Goal: Feedback & Contribution: Submit feedback/report problem

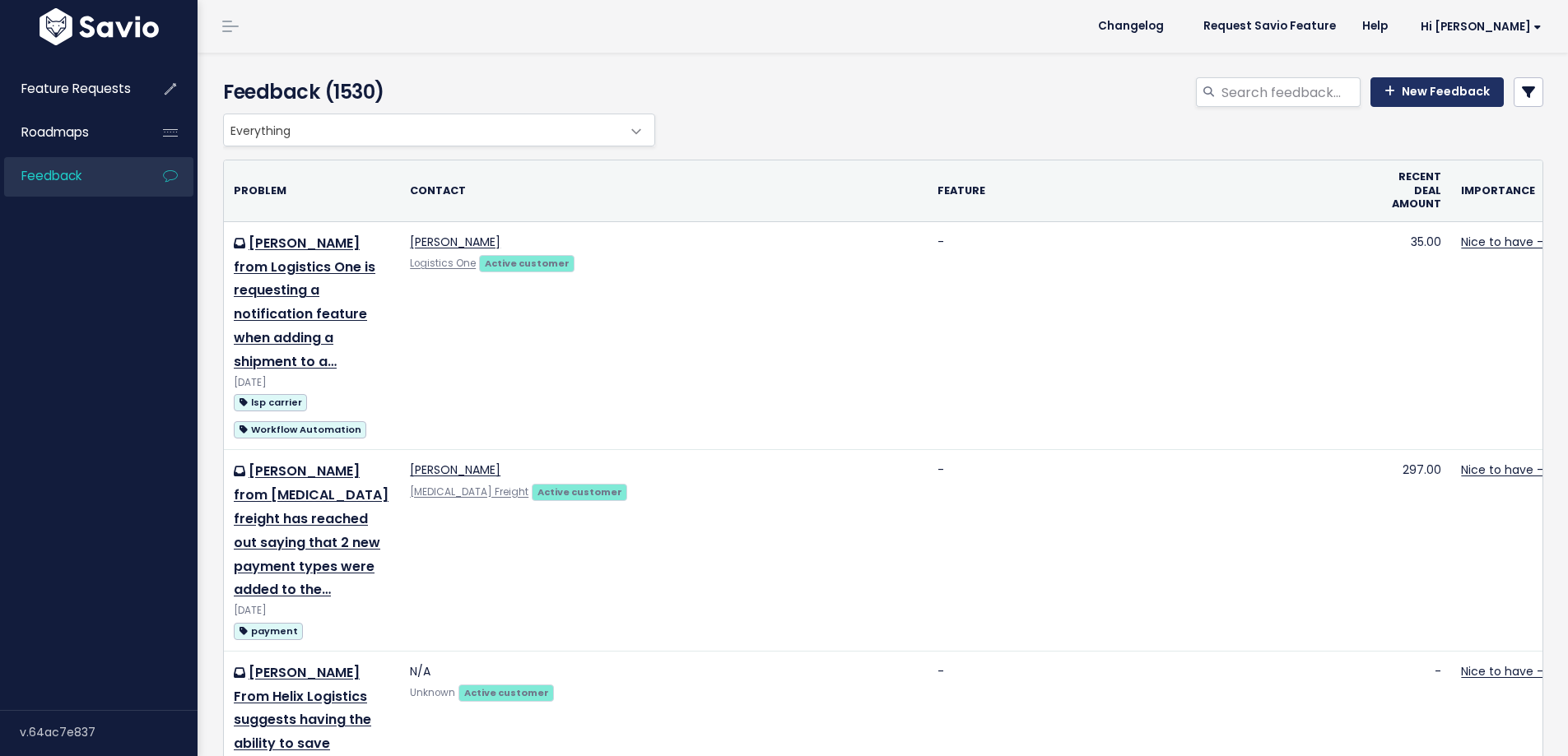
click at [1429, 92] on link "New Feedback" at bounding box center [1437, 92] width 133 height 29
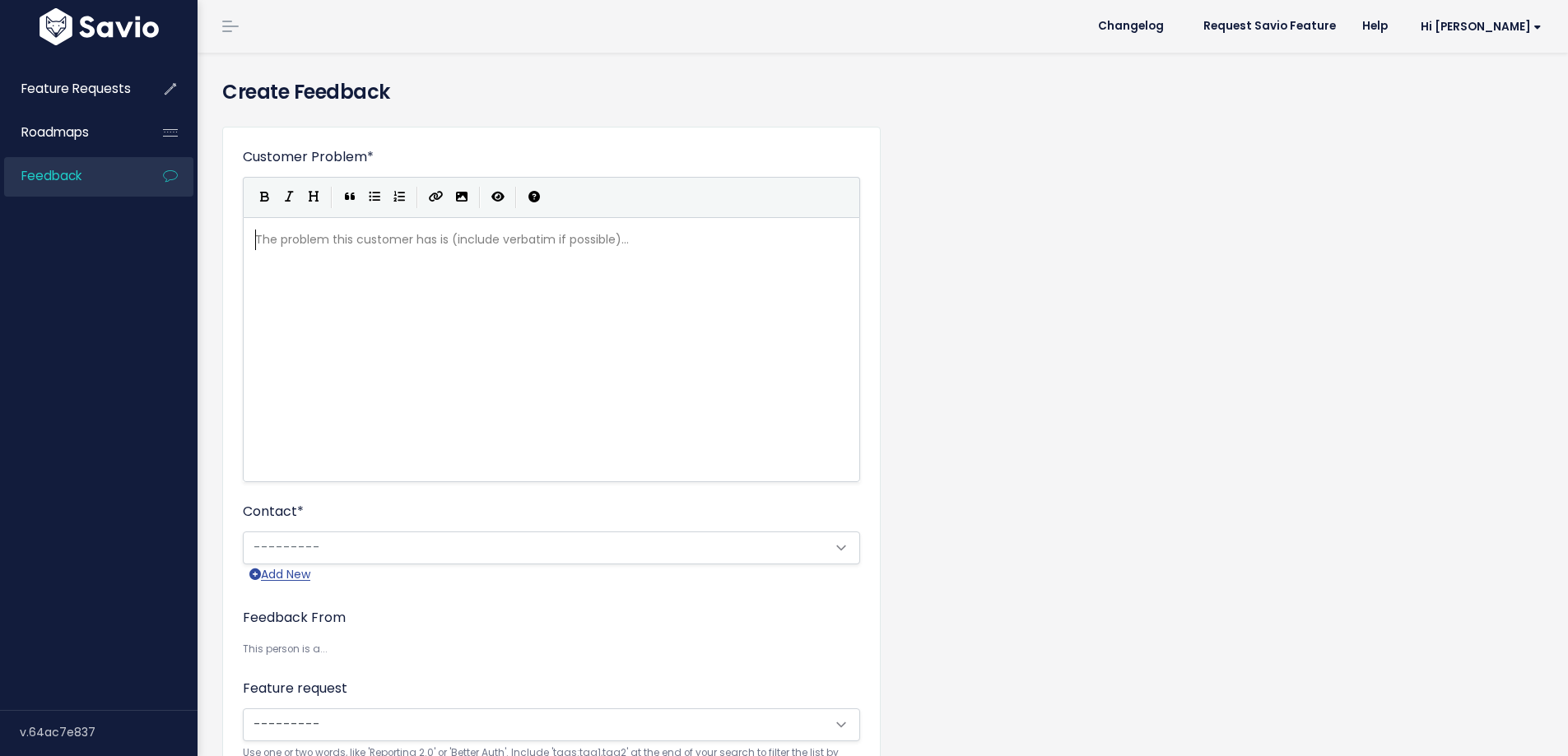
scroll to position [2, 0]
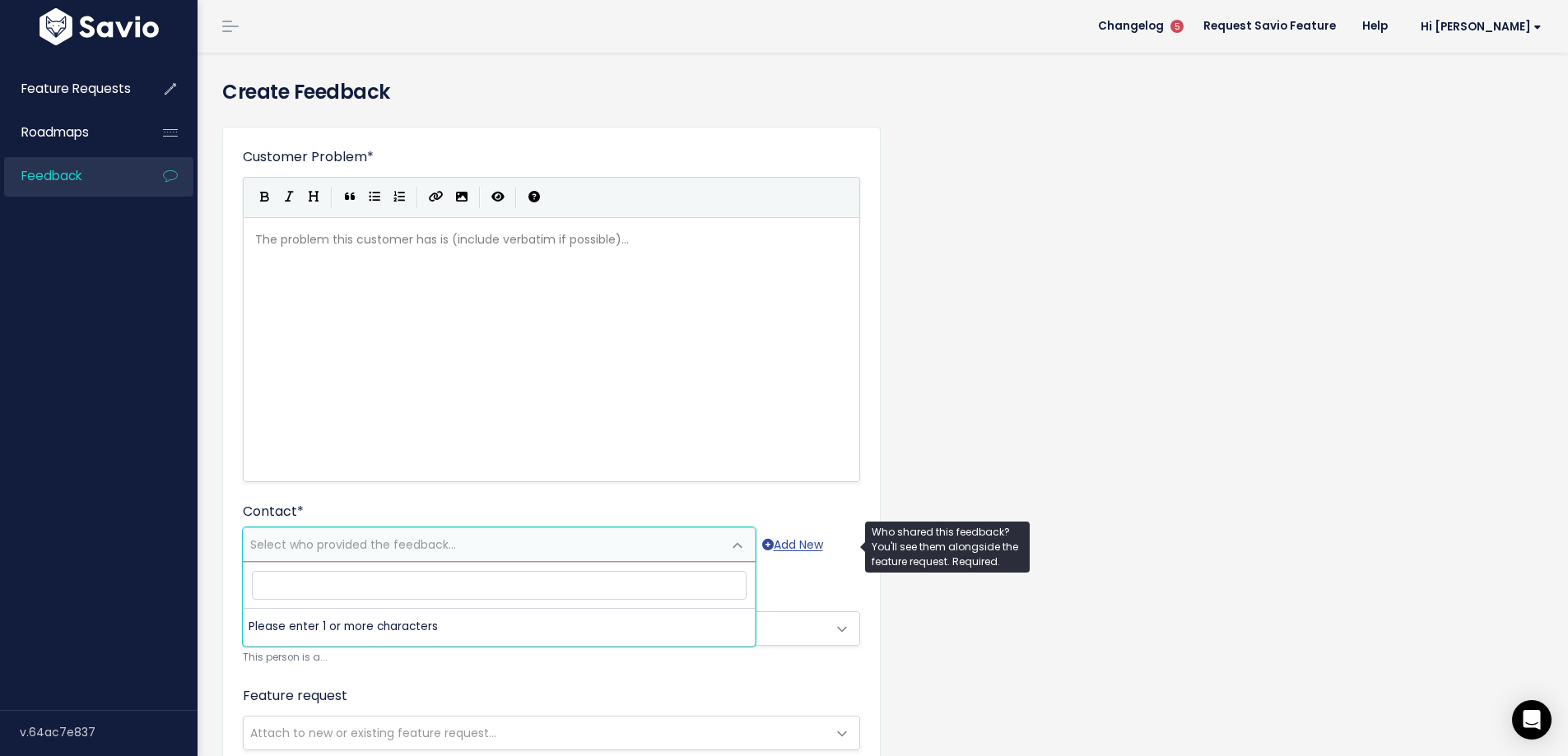
click at [279, 535] on span "Select who provided the feedback..." at bounding box center [483, 545] width 478 height 33
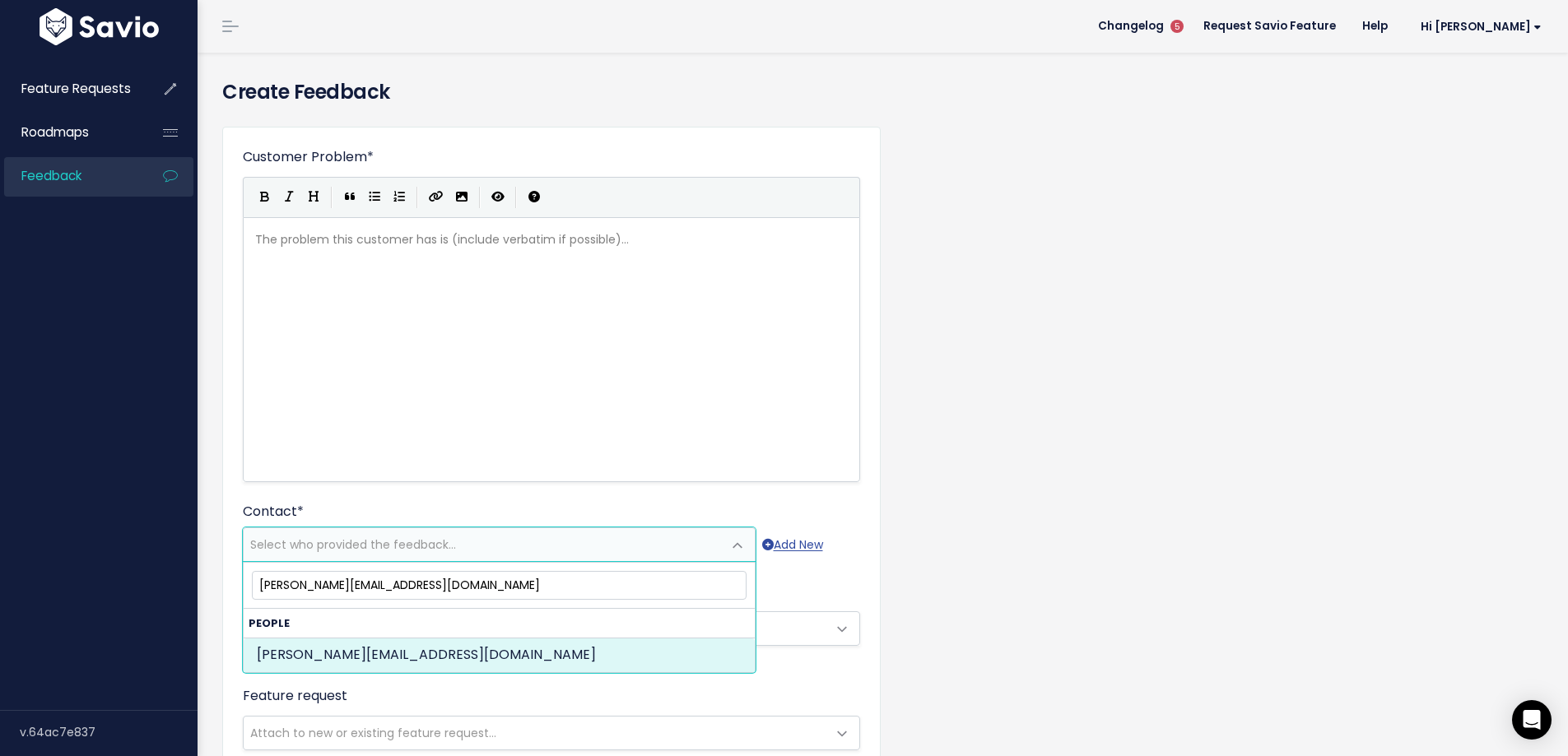
type input "[PERSON_NAME][EMAIL_ADDRESS][DOMAIN_NAME]"
select select "86995101"
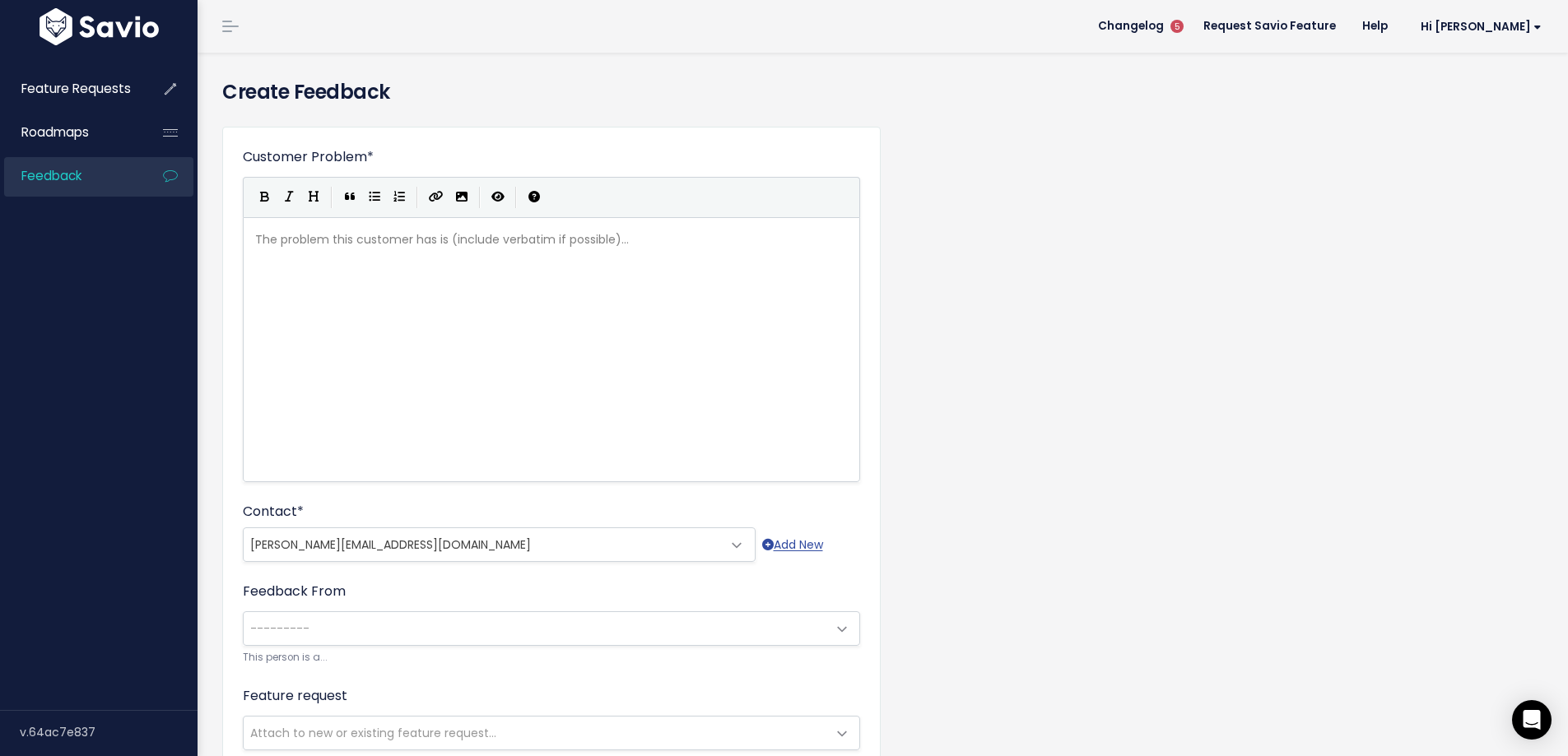
click at [280, 295] on div "The problem this customer has is (include verbatim if possible)... xxxxxxxxxx ​" at bounding box center [572, 370] width 641 height 288
click at [387, 290] on div "The problem this customer has is (include verbatim if possible)... xxxxxxxxxx ​" at bounding box center [572, 370] width 641 height 288
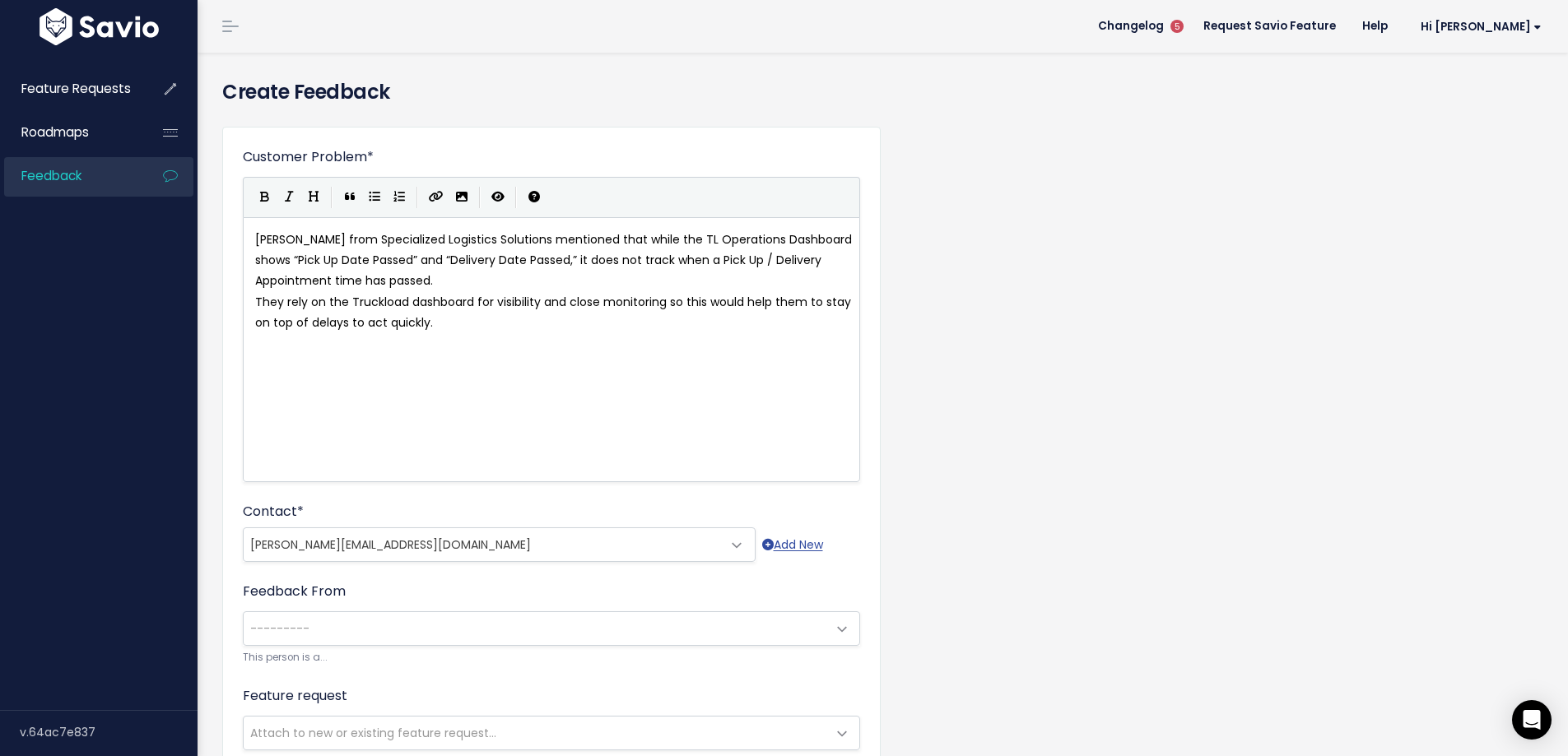
click at [439, 282] on pre "Joel from Specialized Logistics Solutions mentioned that while the TL Operation…" at bounding box center [557, 261] width 611 height 62
type textarea "They woud"
type textarea "l"
type textarea "ld like for the dash"
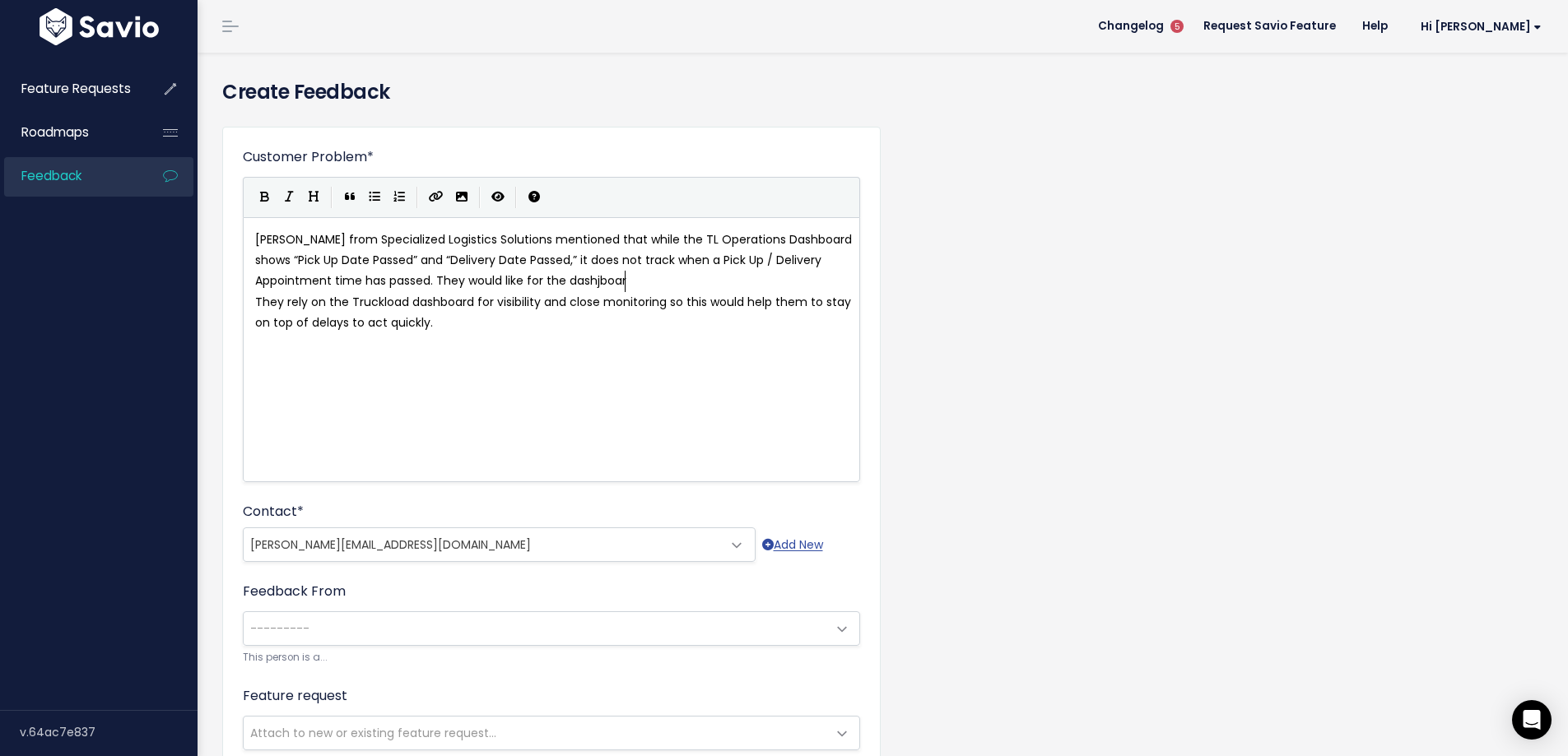
type textarea "hjboard"
type textarea "b"
type textarea "oa"
type textarea "board to shiow"
type textarea "ow th"
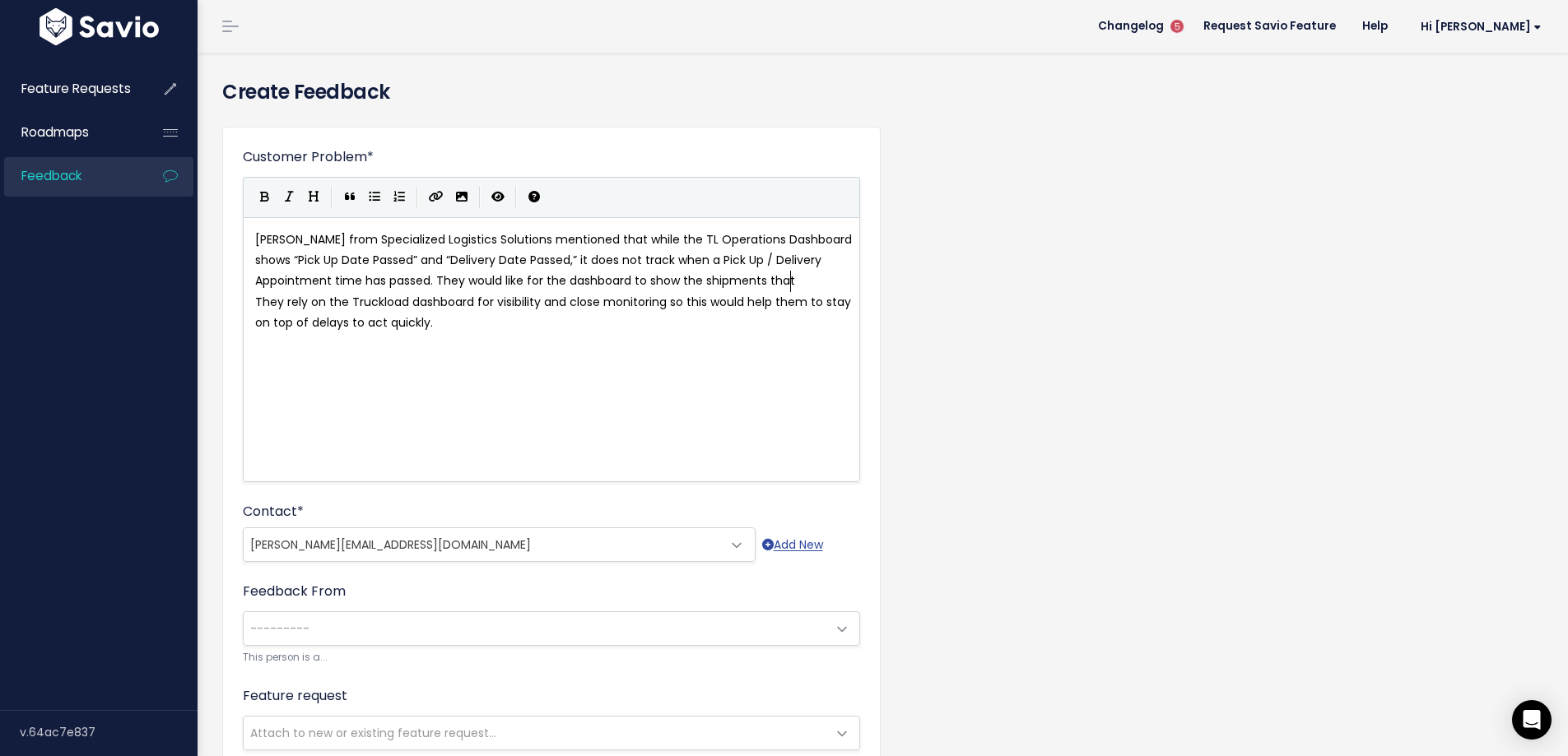
type textarea "e shipments that"
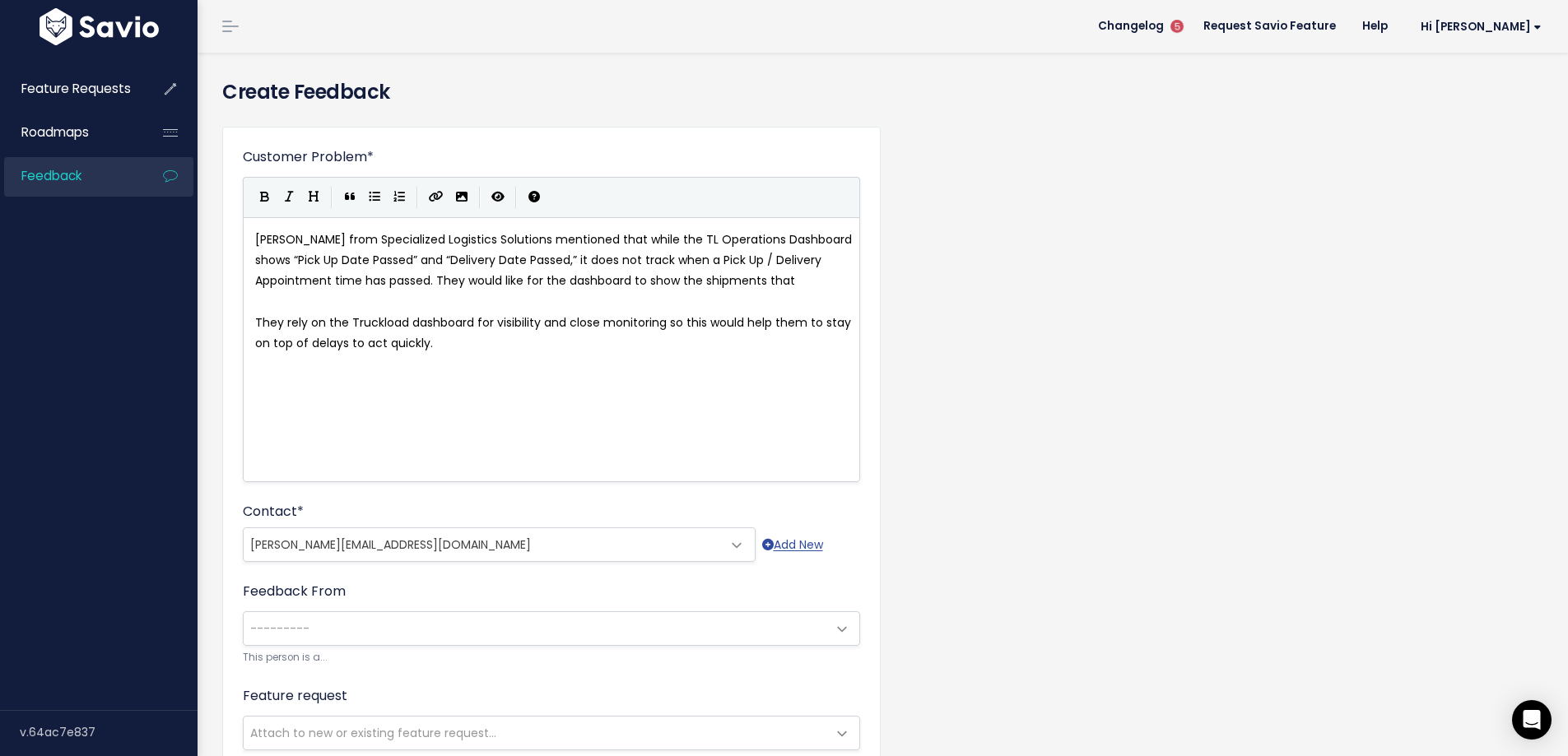
type textarea "ha"
type textarea "have"
type textarea "wh"
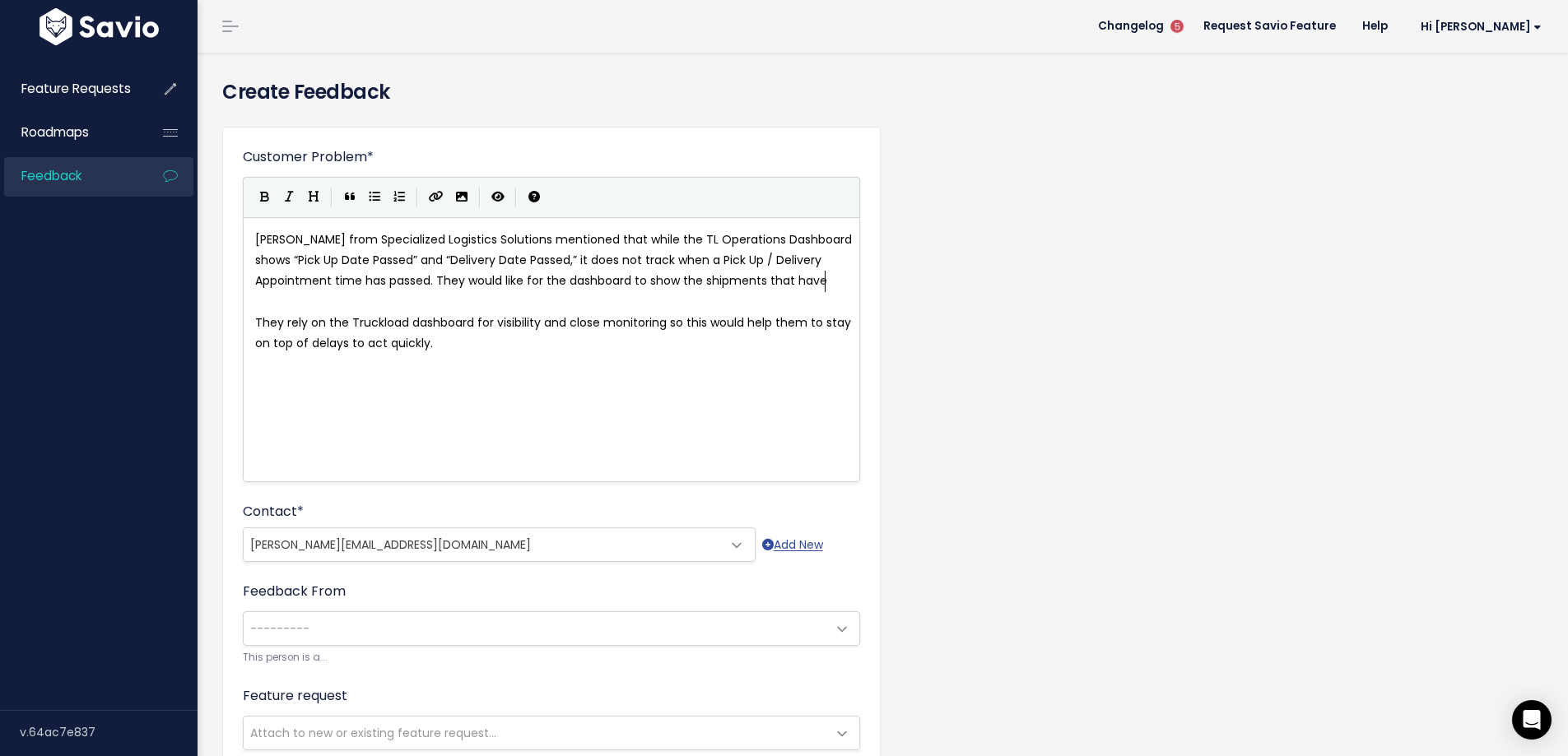
type textarea "that have a"
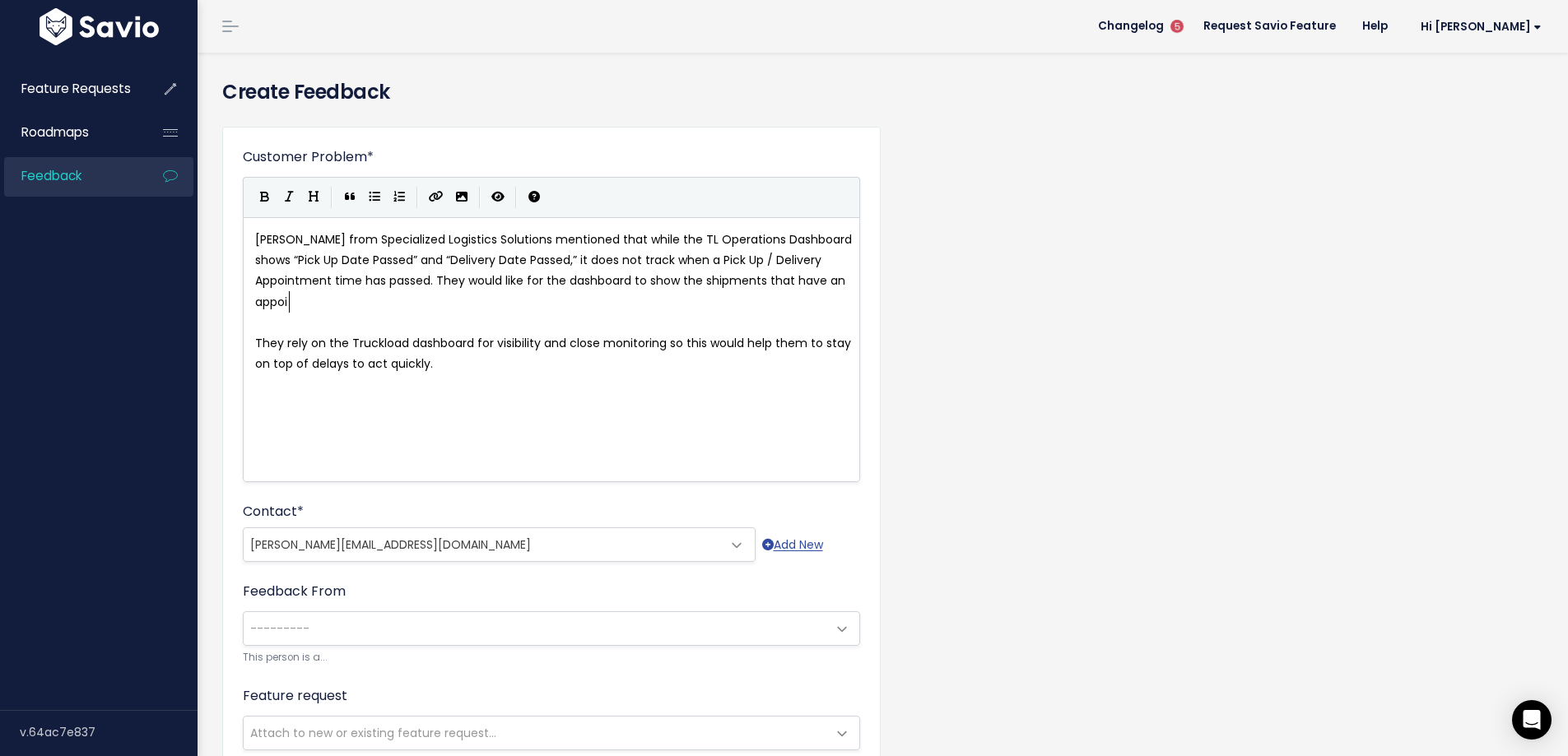
type textarea "n appoin"
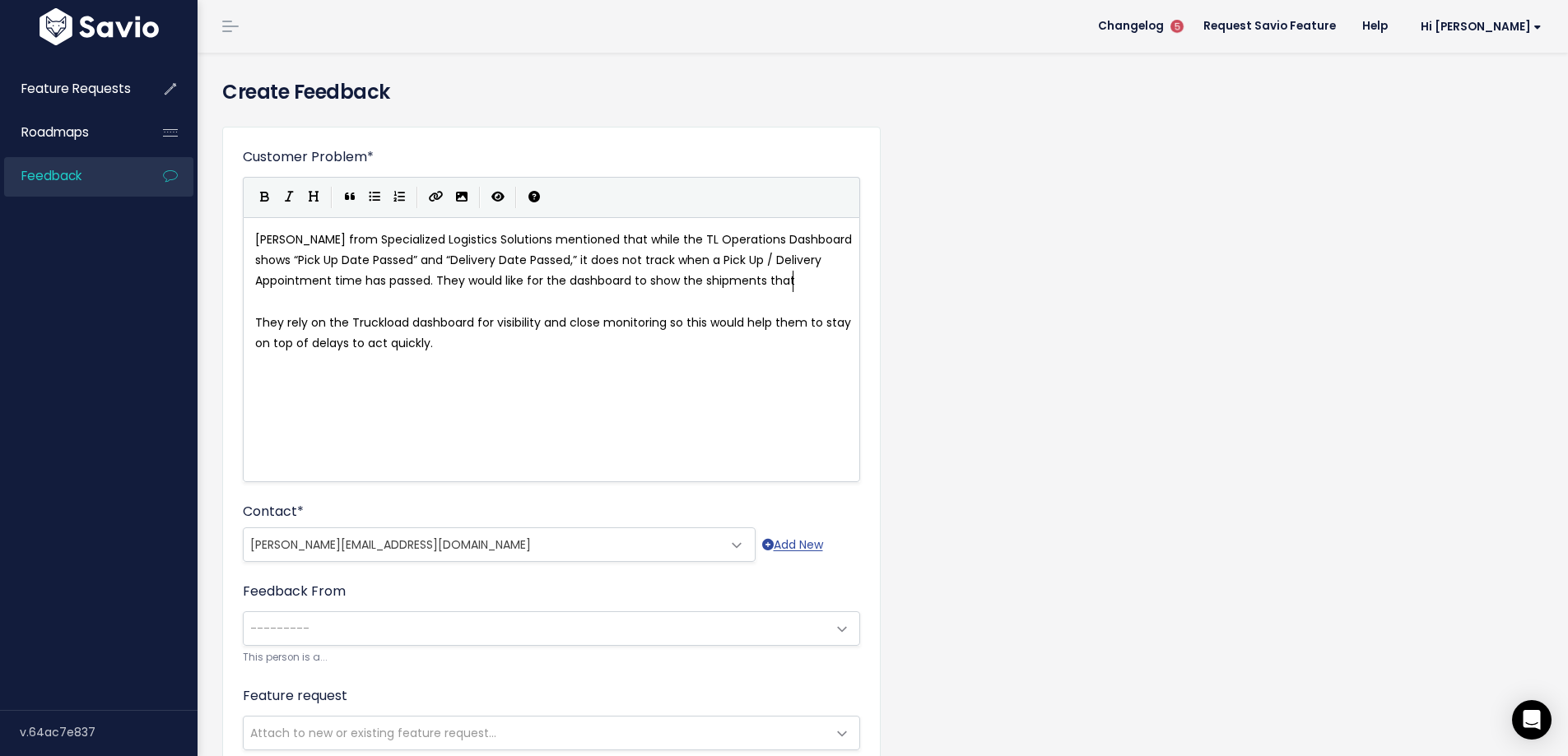
type textarea "hja"
type textarea "a"
type textarea "have att"
type textarea "p"
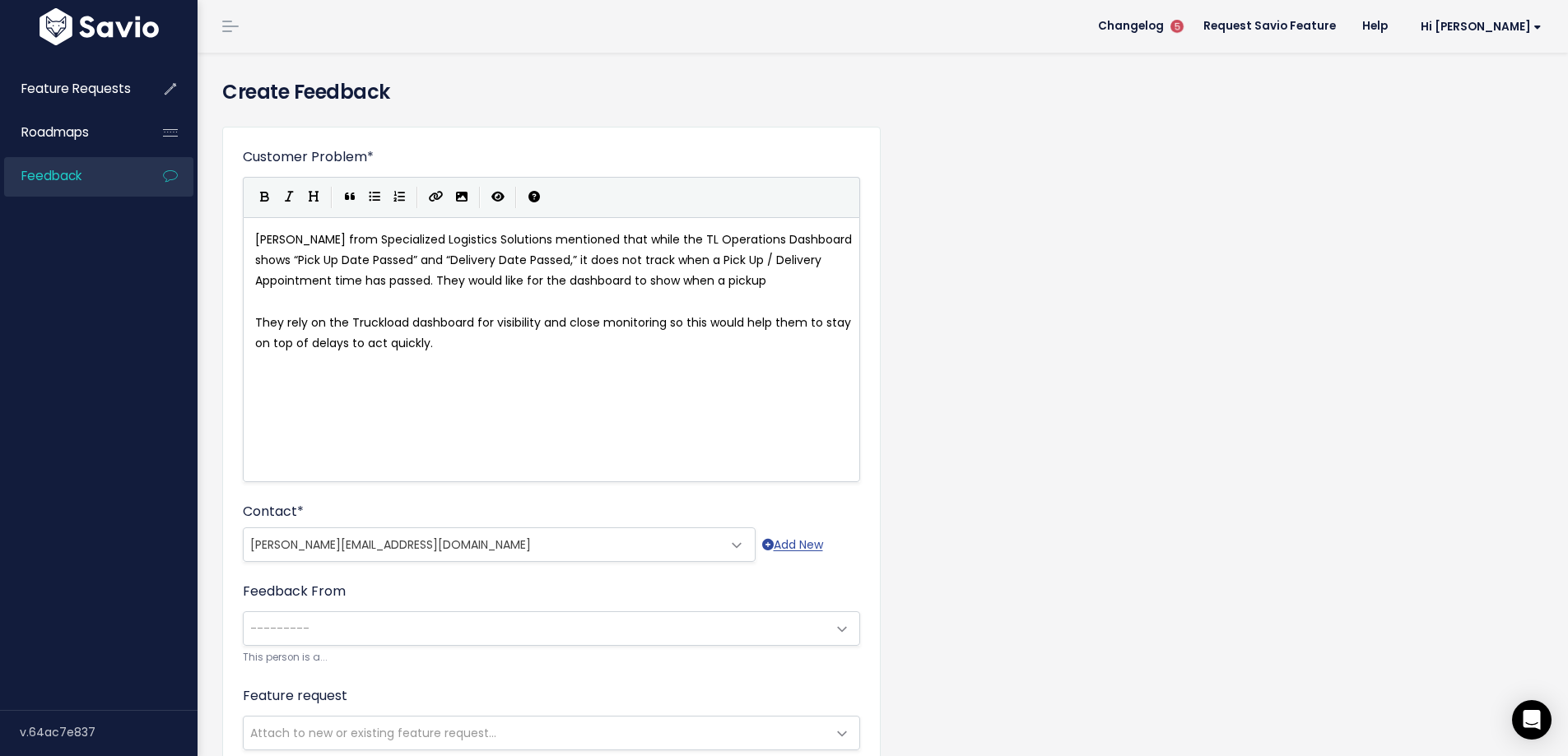
type textarea "when a pickup De"
type textarea "/deliver"
type textarea "ty a"
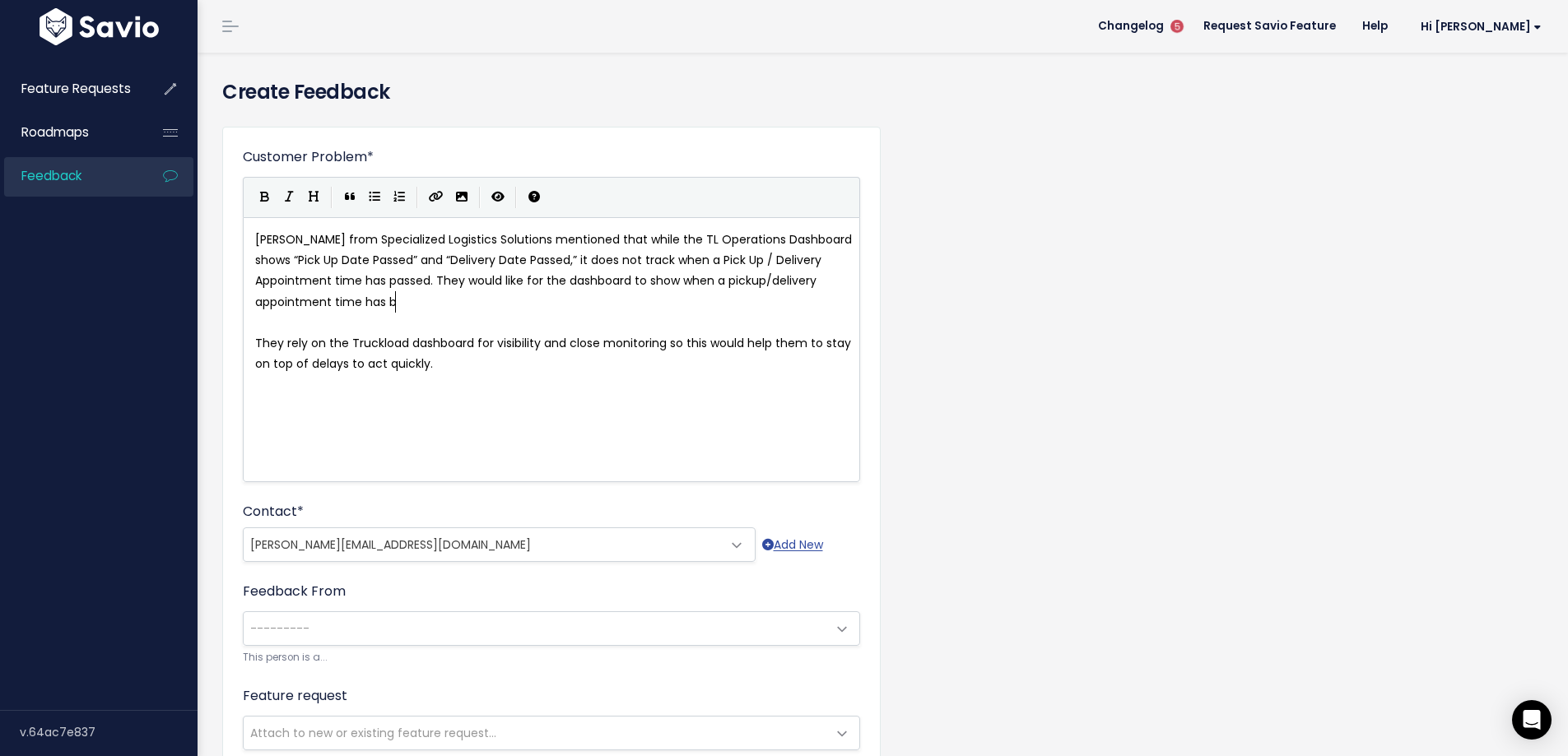
type textarea "ry appointment time has bas"
type textarea "passed."
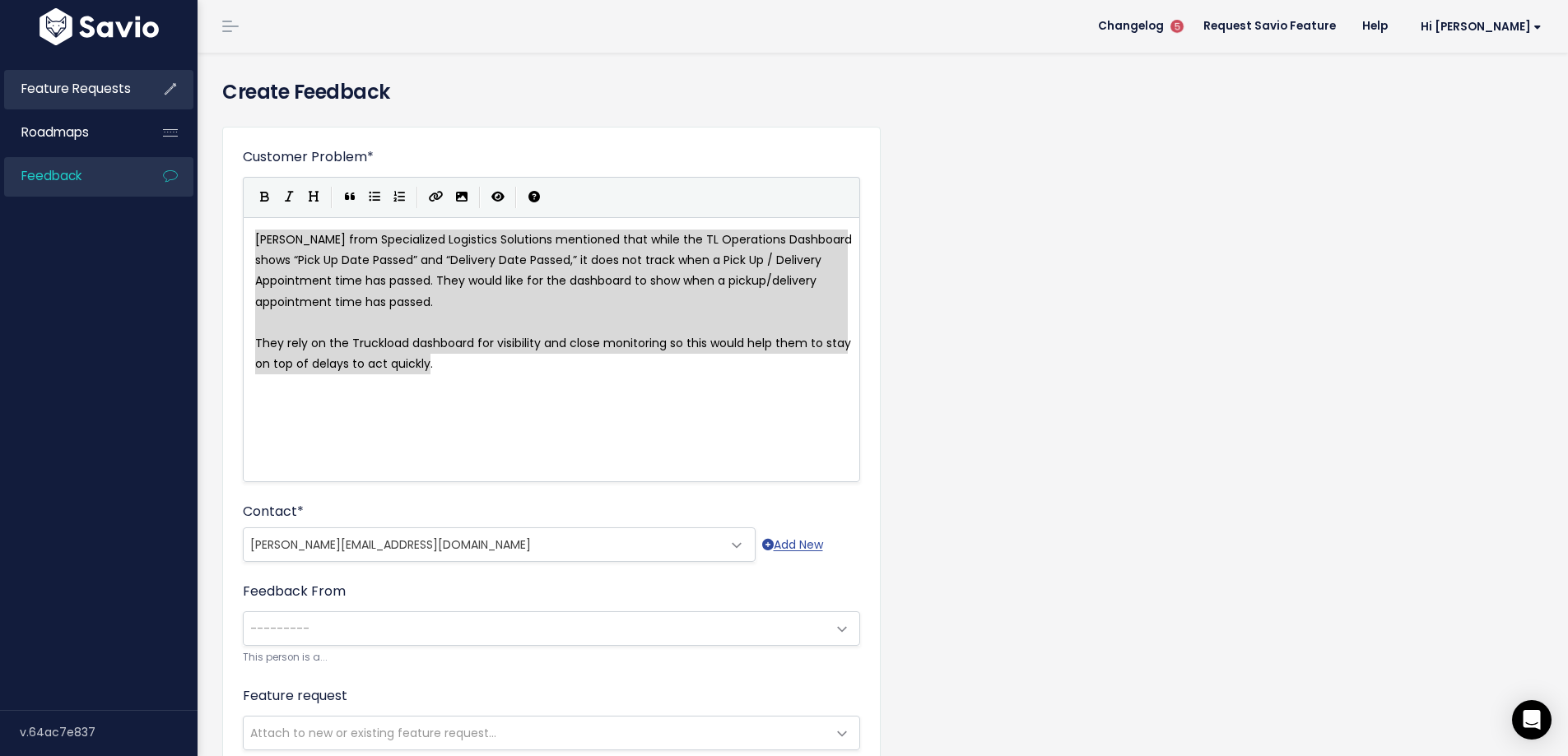
drag, startPoint x: 463, startPoint y: 374, endPoint x: 72, endPoint y: 84, distance: 486.8
type textarea "Joel from Specialized Logistics Solutions mentioned that while the TL Operation…"
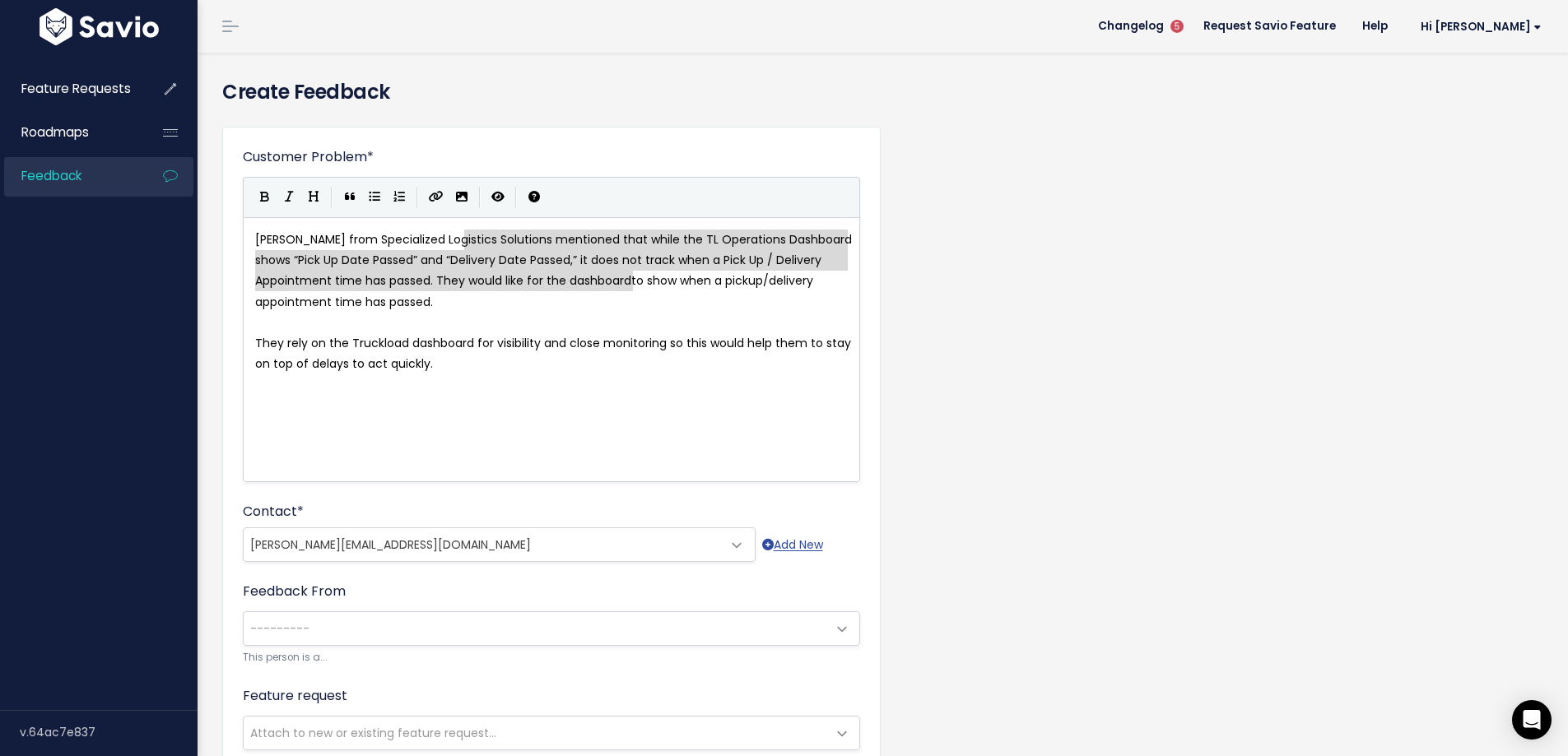
type textarea "ons mentioned that while the TL Operations Dashboard shows “Pick Up Date Passed…"
drag, startPoint x: 469, startPoint y: 237, endPoint x: 637, endPoint y: 291, distance: 176.5
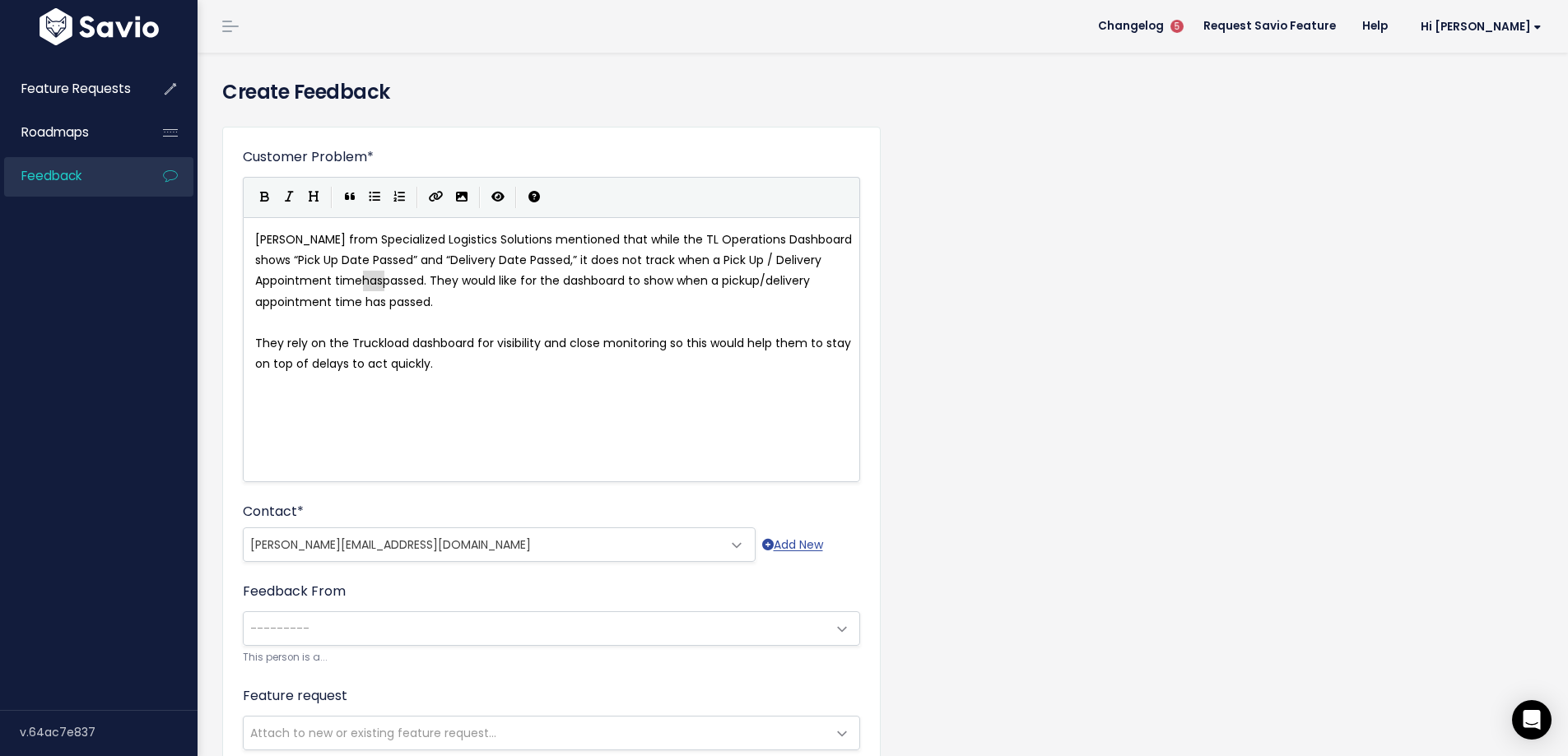
type textarea "has passed. They would like for the dashboard to show when a pickup/delivery ap…"
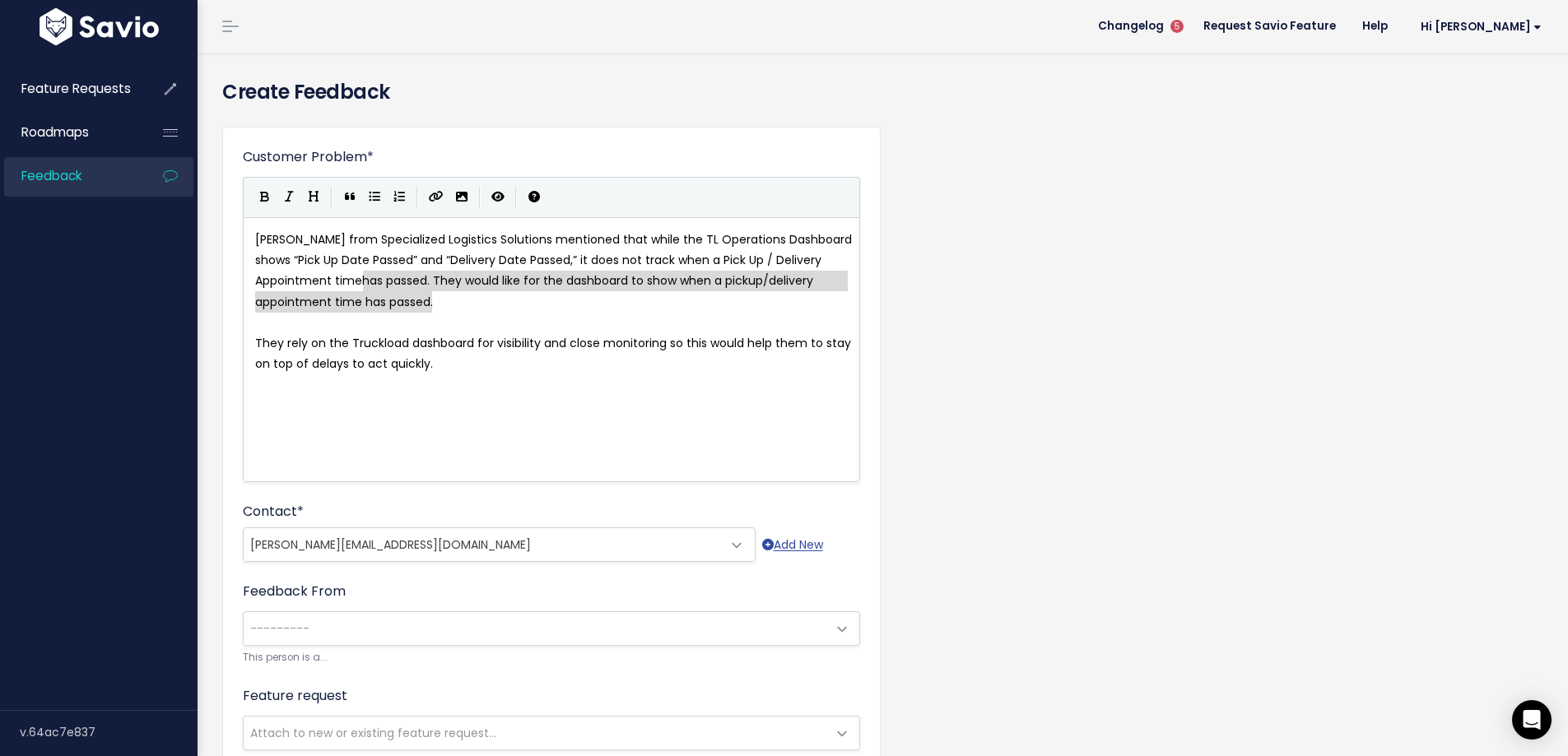
drag, startPoint x: 363, startPoint y: 281, endPoint x: 388, endPoint y: 288, distance: 26.0
click at [301, 353] on pre "They rely on the Truckload dashboard for visibility and close monitoring so thi…" at bounding box center [557, 354] width 611 height 41
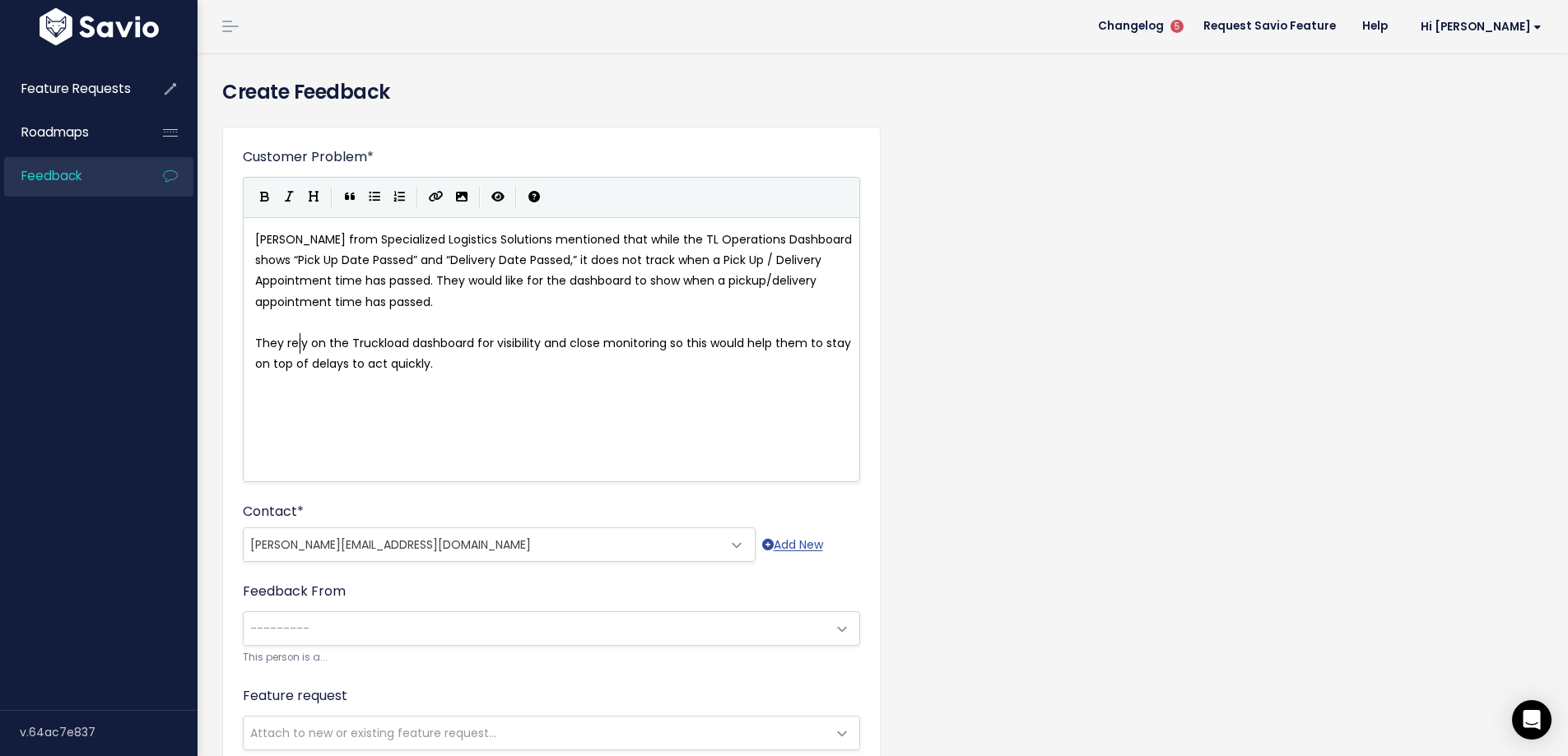
click at [253, 338] on pre "They rely on the Truckload dashboard for visibility and close monitoring so thi…" at bounding box center [557, 354] width 611 height 41
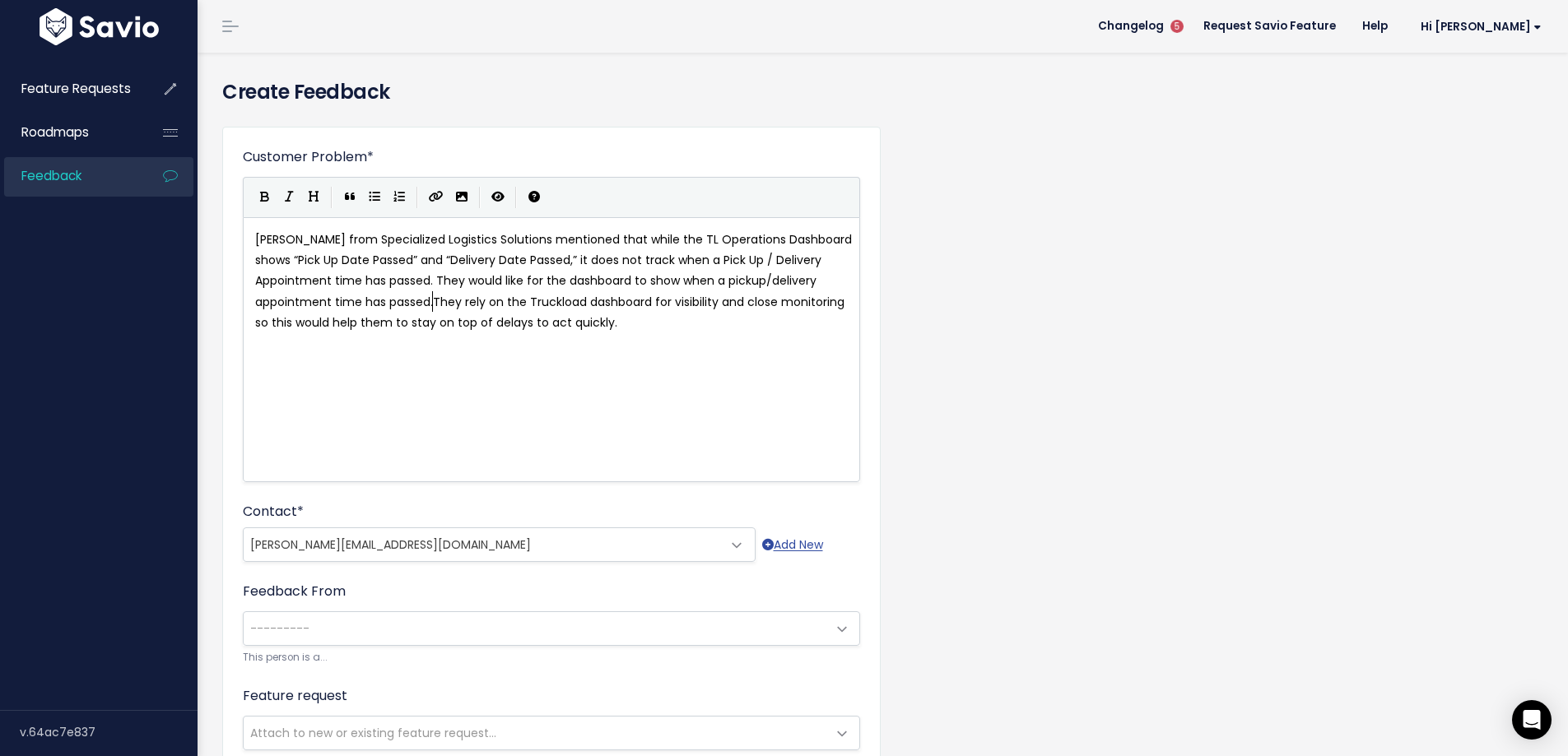
scroll to position [6, 16]
type textarea "as t"
click at [747, 326] on pre "[PERSON_NAME] from Specialized Logistics Solutions mentioned that while the TL …" at bounding box center [557, 281] width 611 height 104
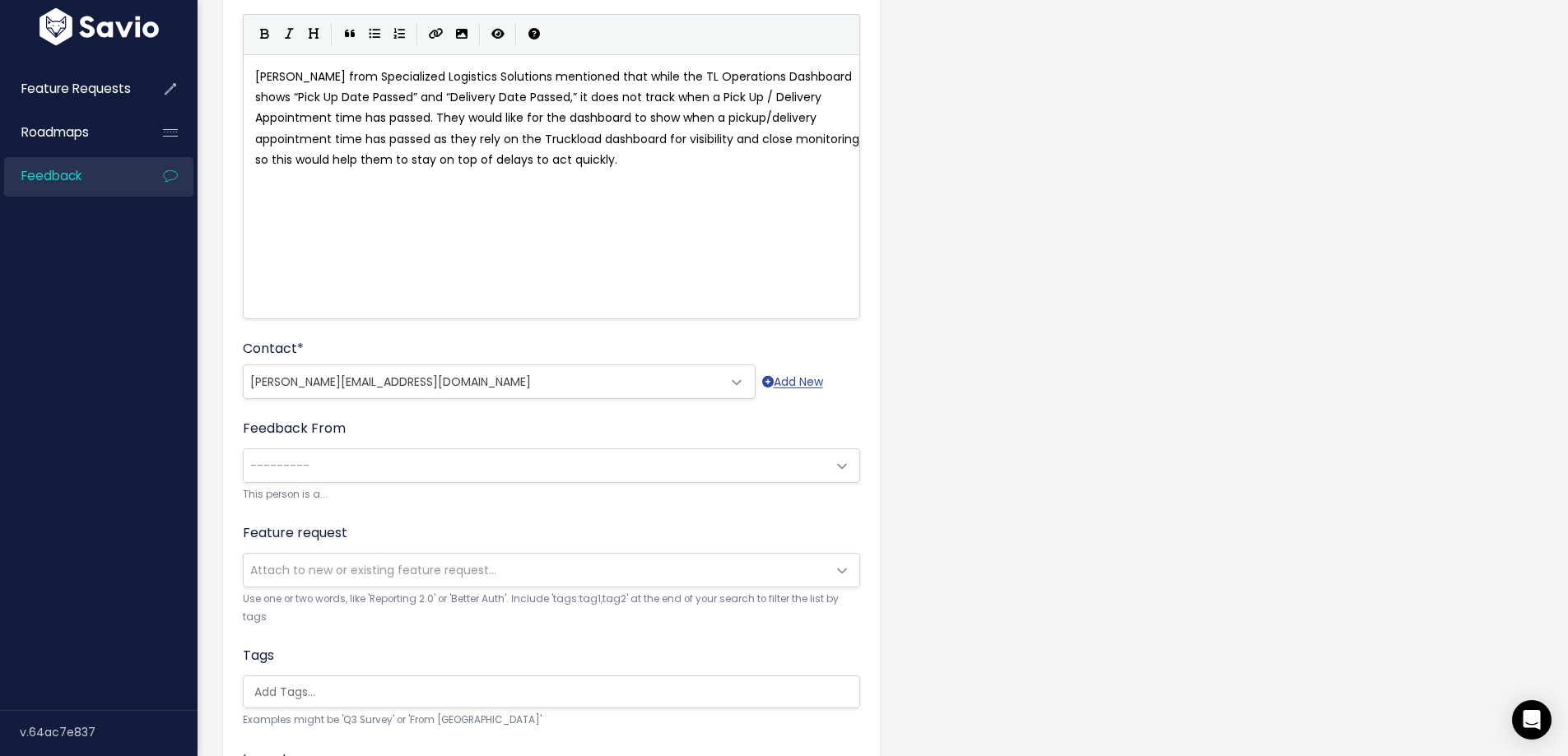
scroll to position [165, 0]
click at [280, 461] on span "---------" at bounding box center [280, 465] width 59 height 17
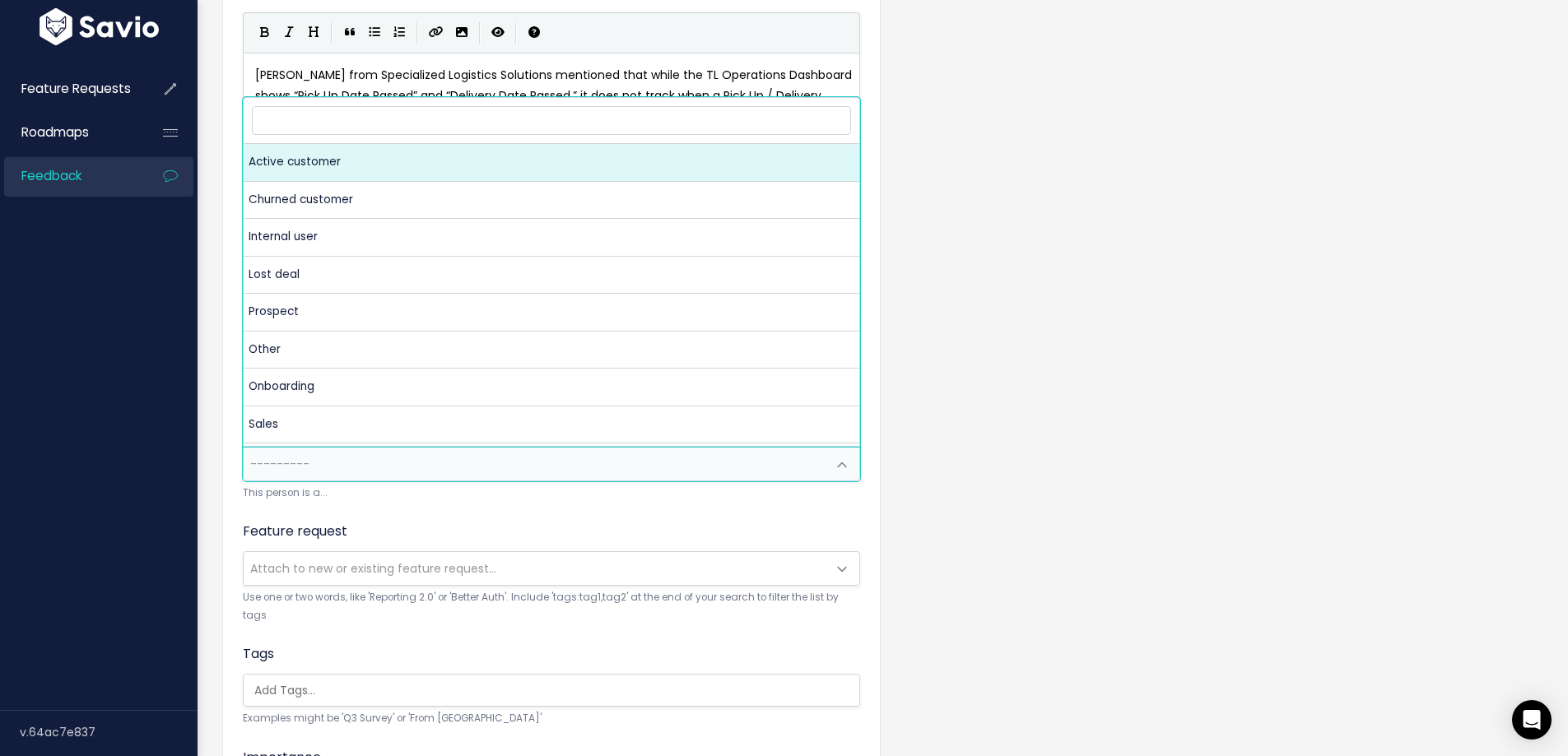
select select "ACTIVE"
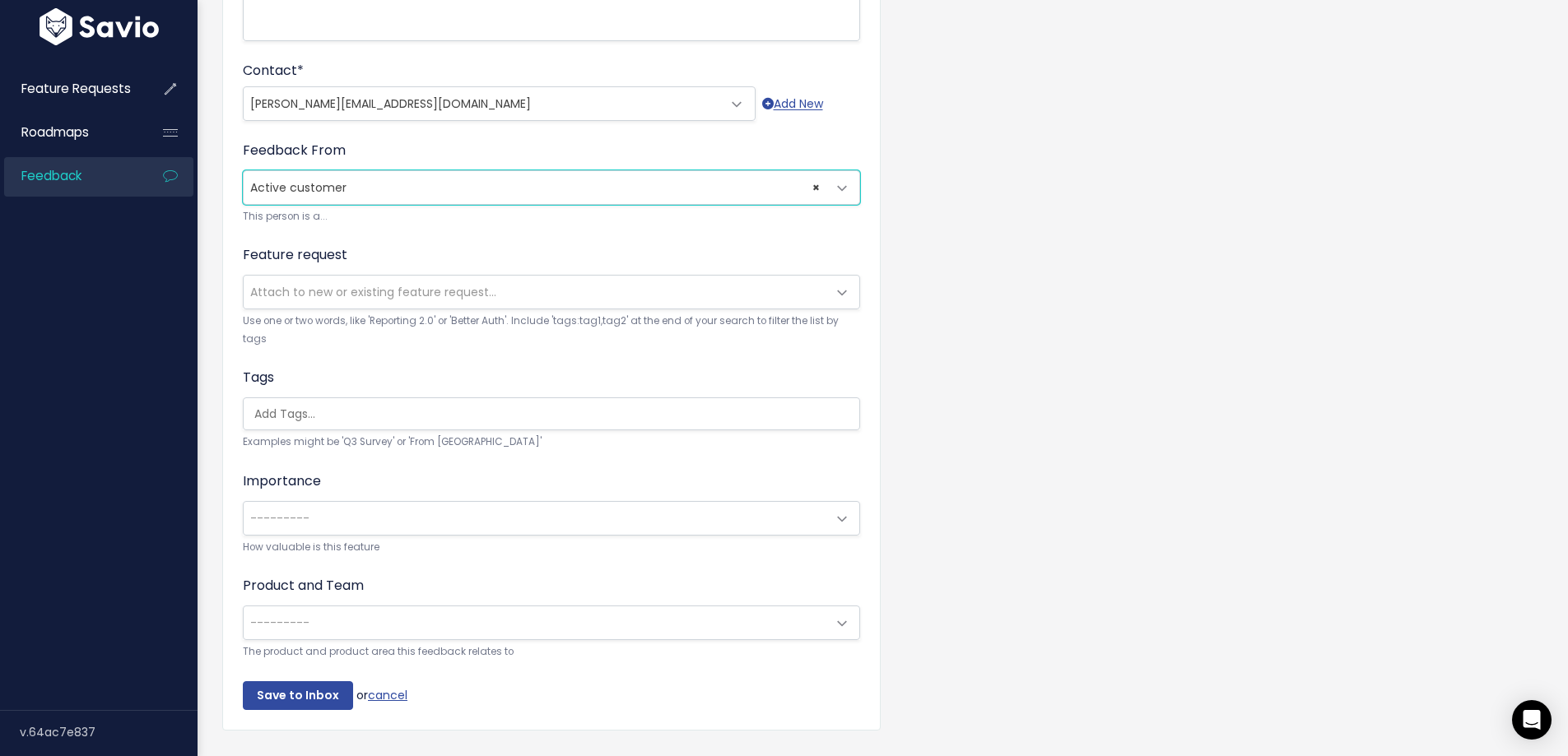
scroll to position [492, 0]
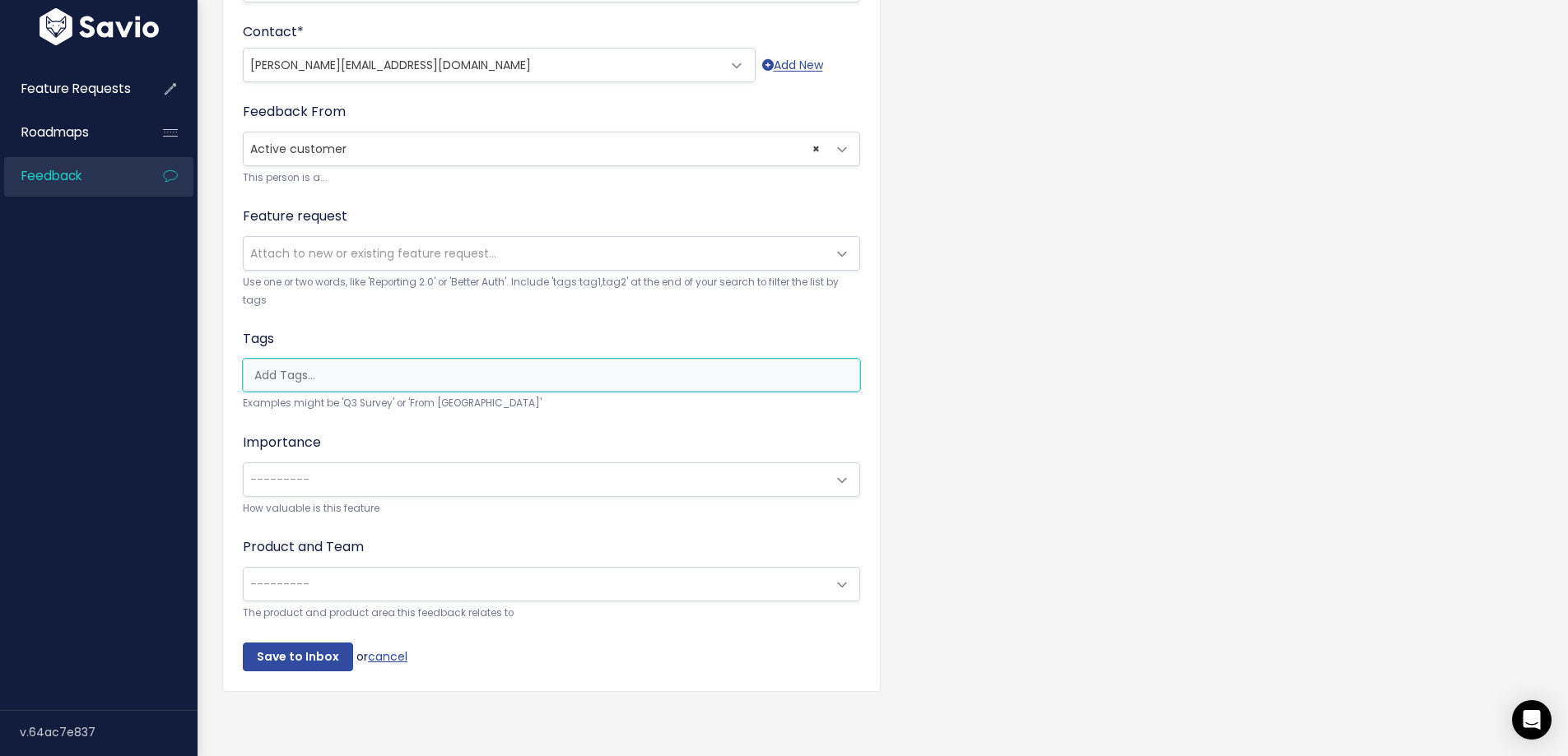
click at [294, 372] on ul at bounding box center [551, 375] width 616 height 31
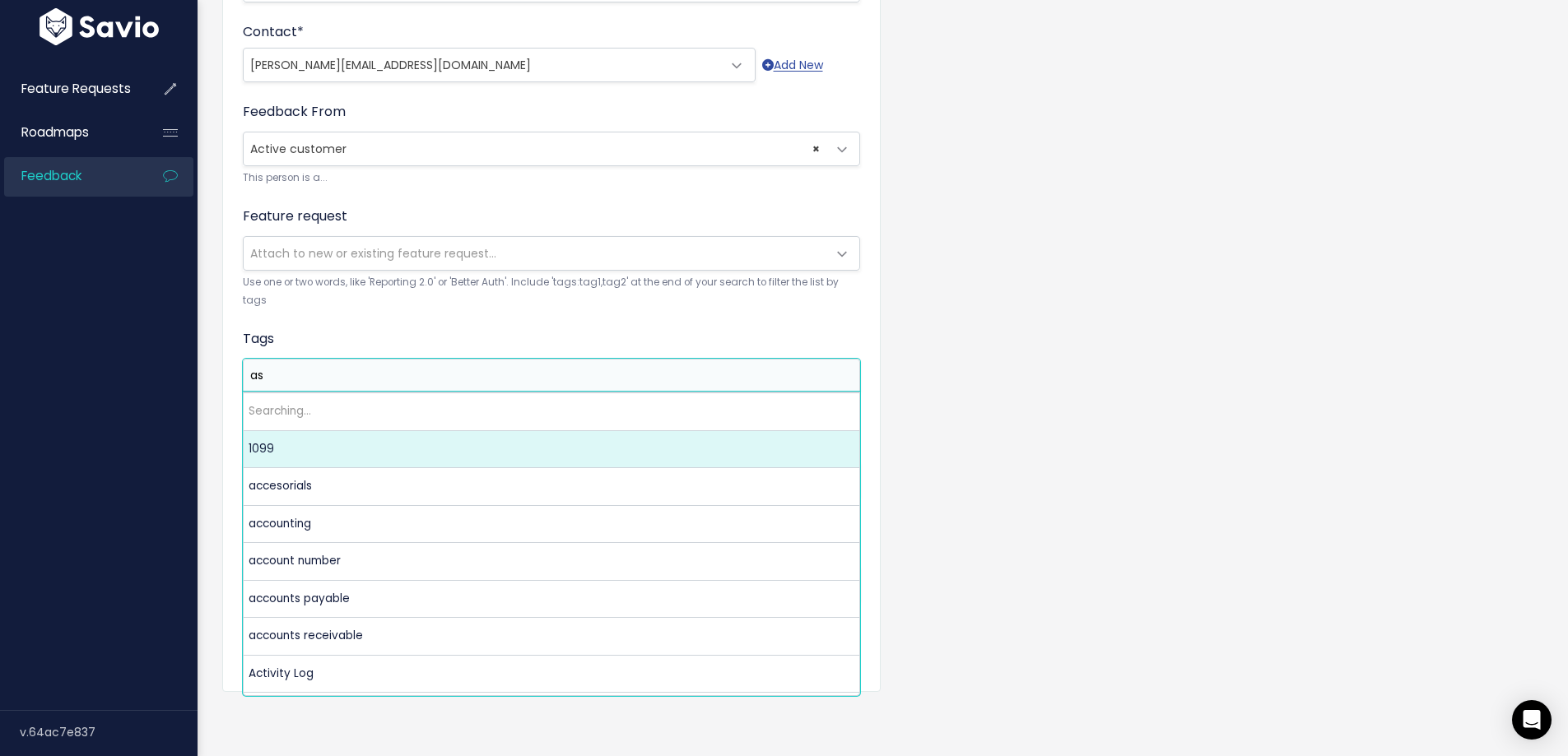
scroll to position [0, 0]
type input "as"
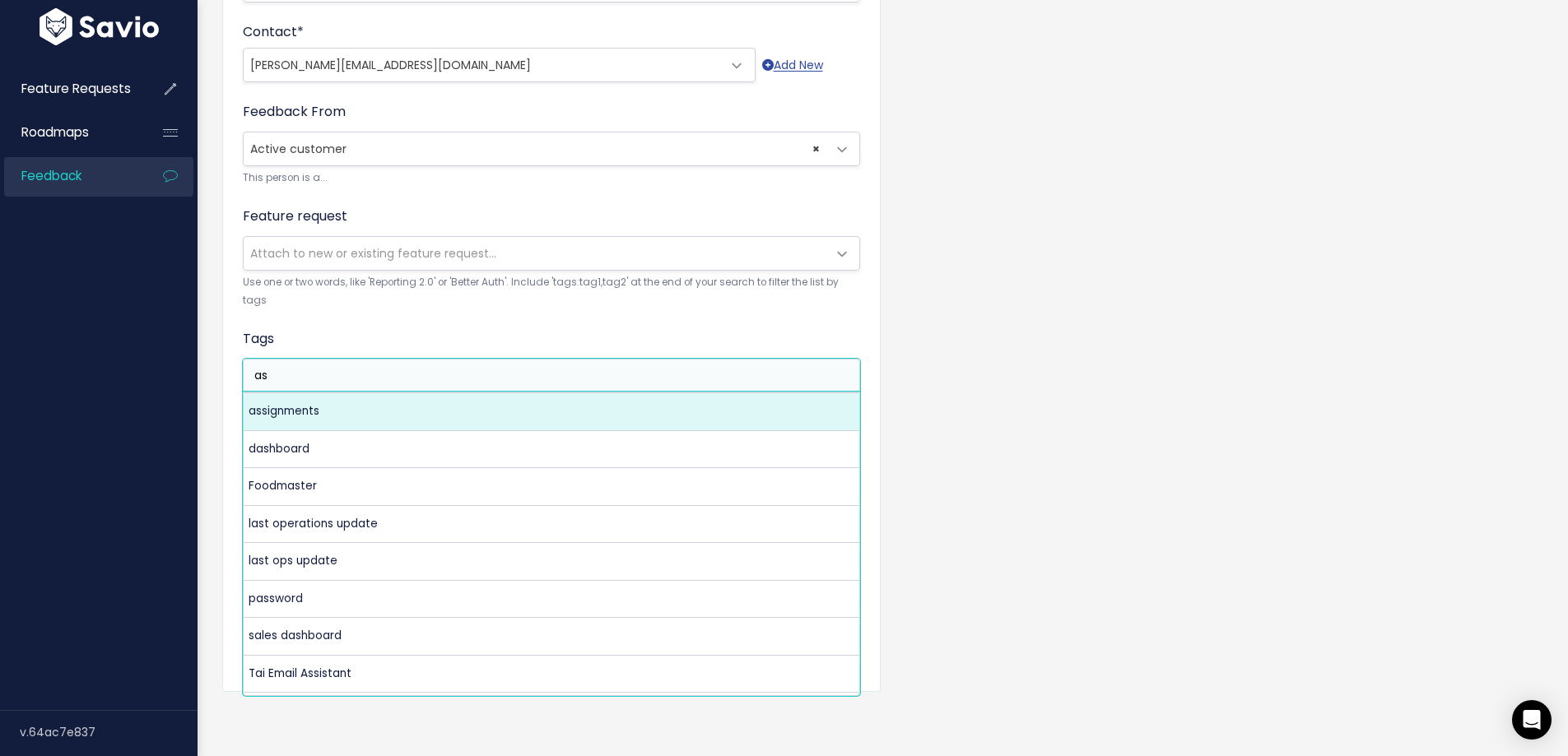
drag, startPoint x: 227, startPoint y: 364, endPoint x: 165, endPoint y: 359, distance: 62.2
click at [173, 359] on div "Feature Requests Roadmaps Feedback" at bounding box center [784, 138] width 1568 height 1236
click at [332, 370] on input "as" at bounding box center [555, 375] width 616 height 18
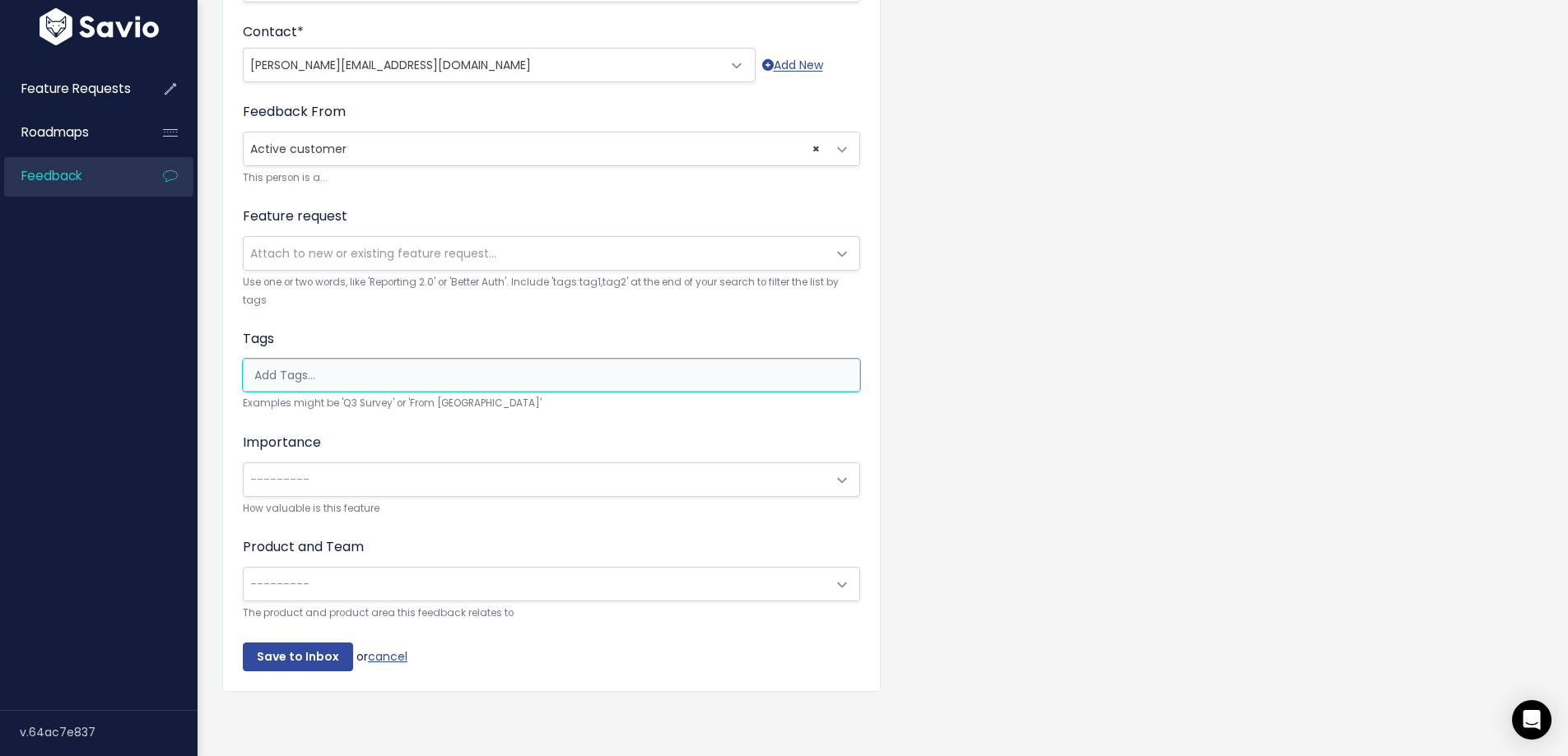
scroll to position [0, 4]
click at [332, 370] on input "search" at bounding box center [551, 375] width 616 height 18
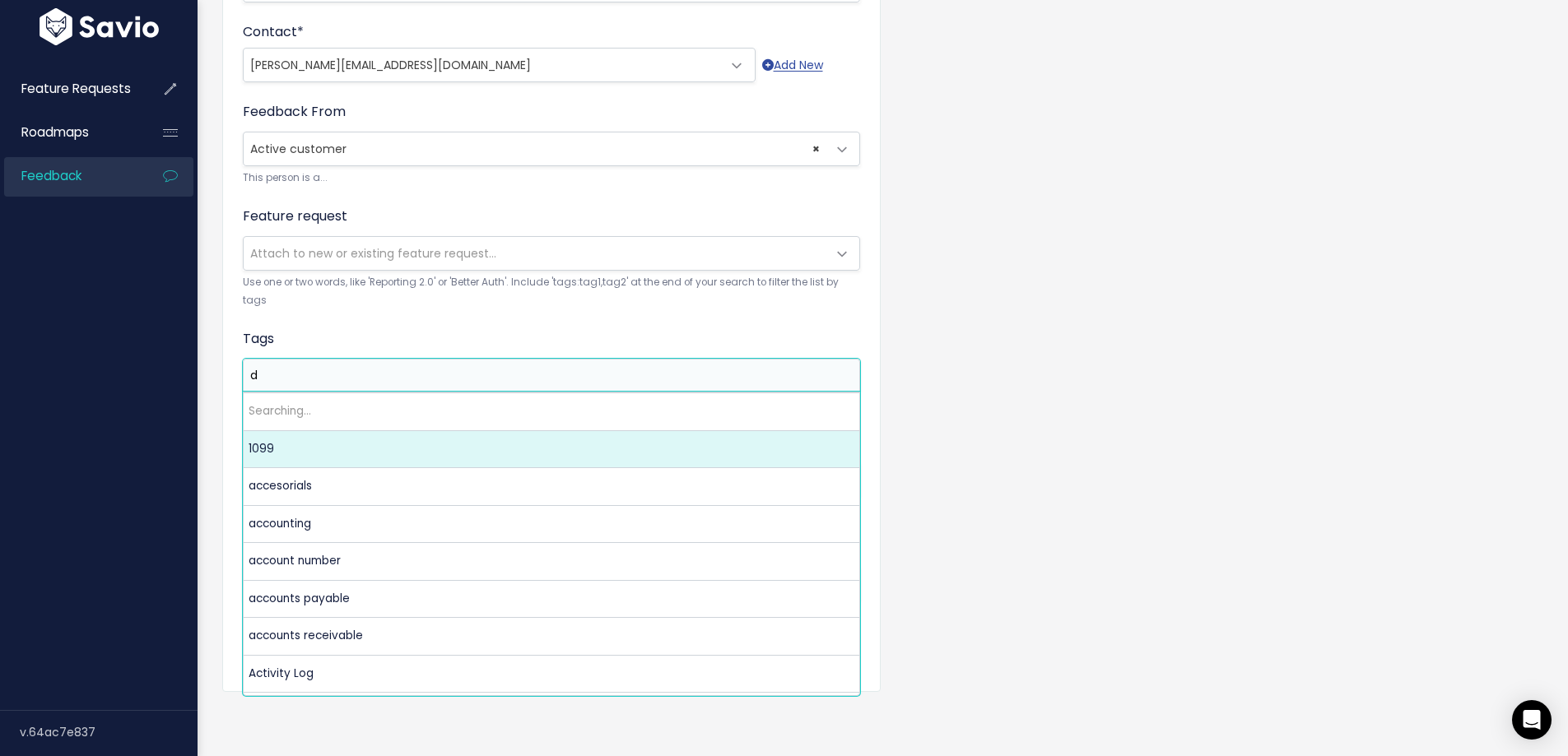
scroll to position [0, 0]
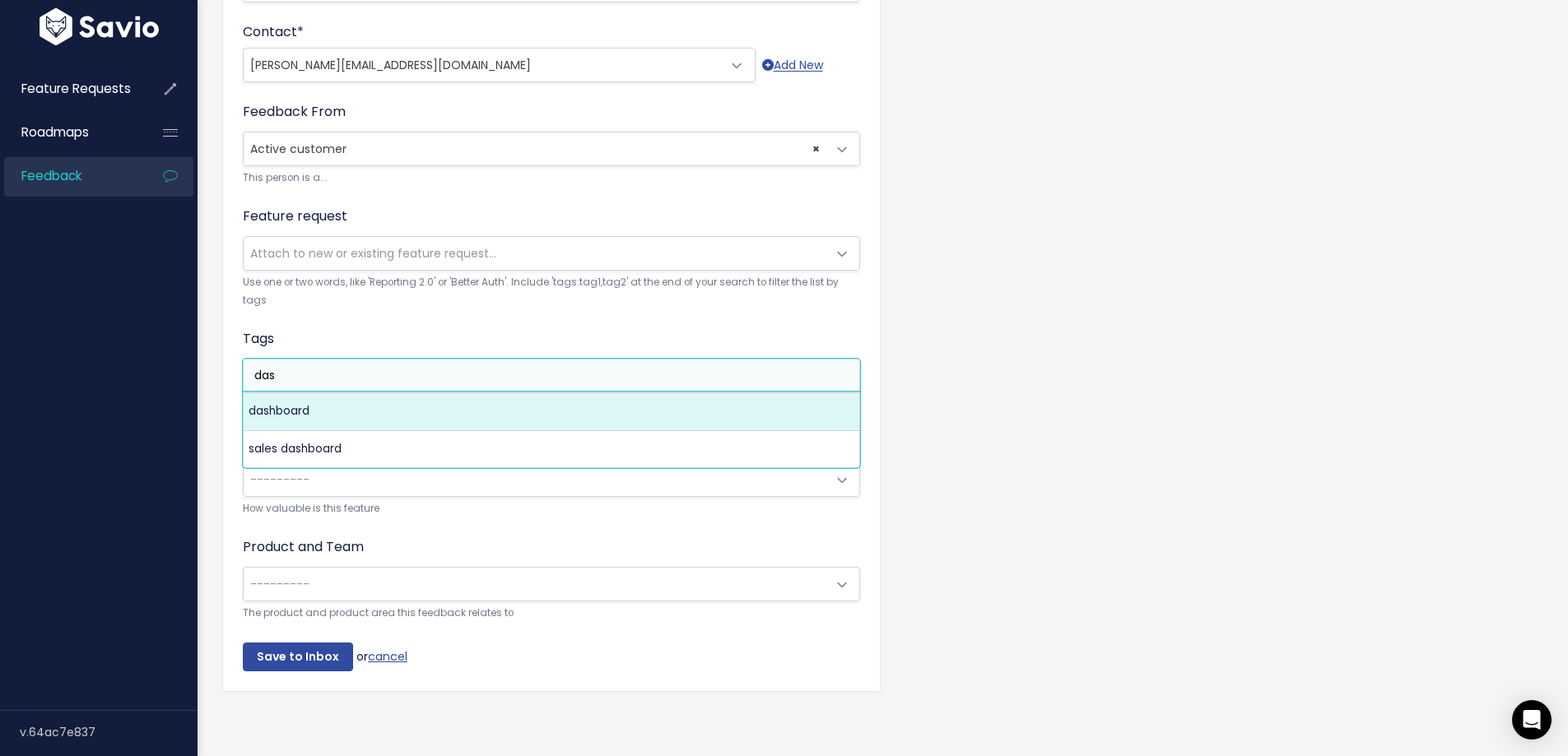
type input "das"
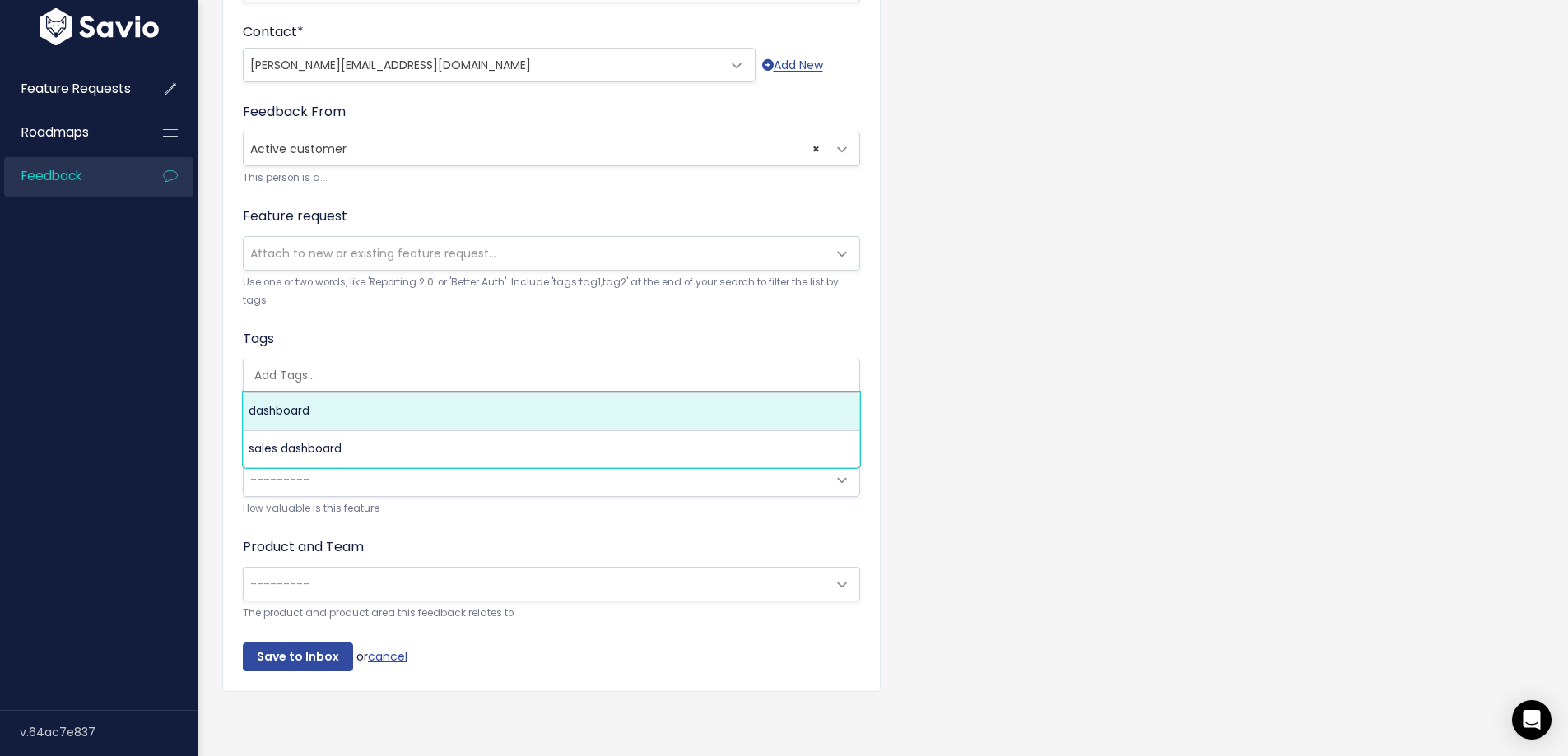
select select "5710"
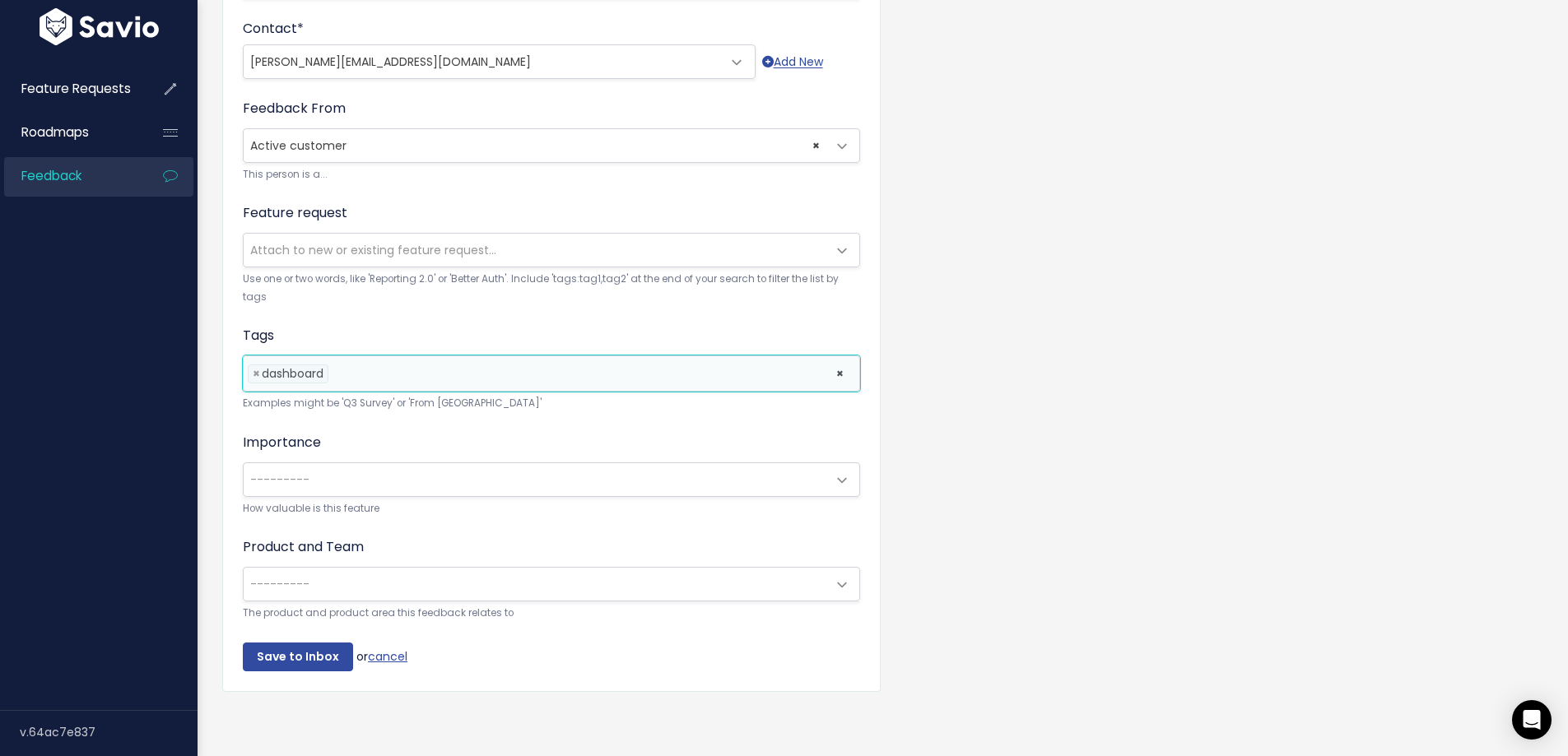
click at [278, 471] on span "---------" at bounding box center [280, 480] width 59 height 17
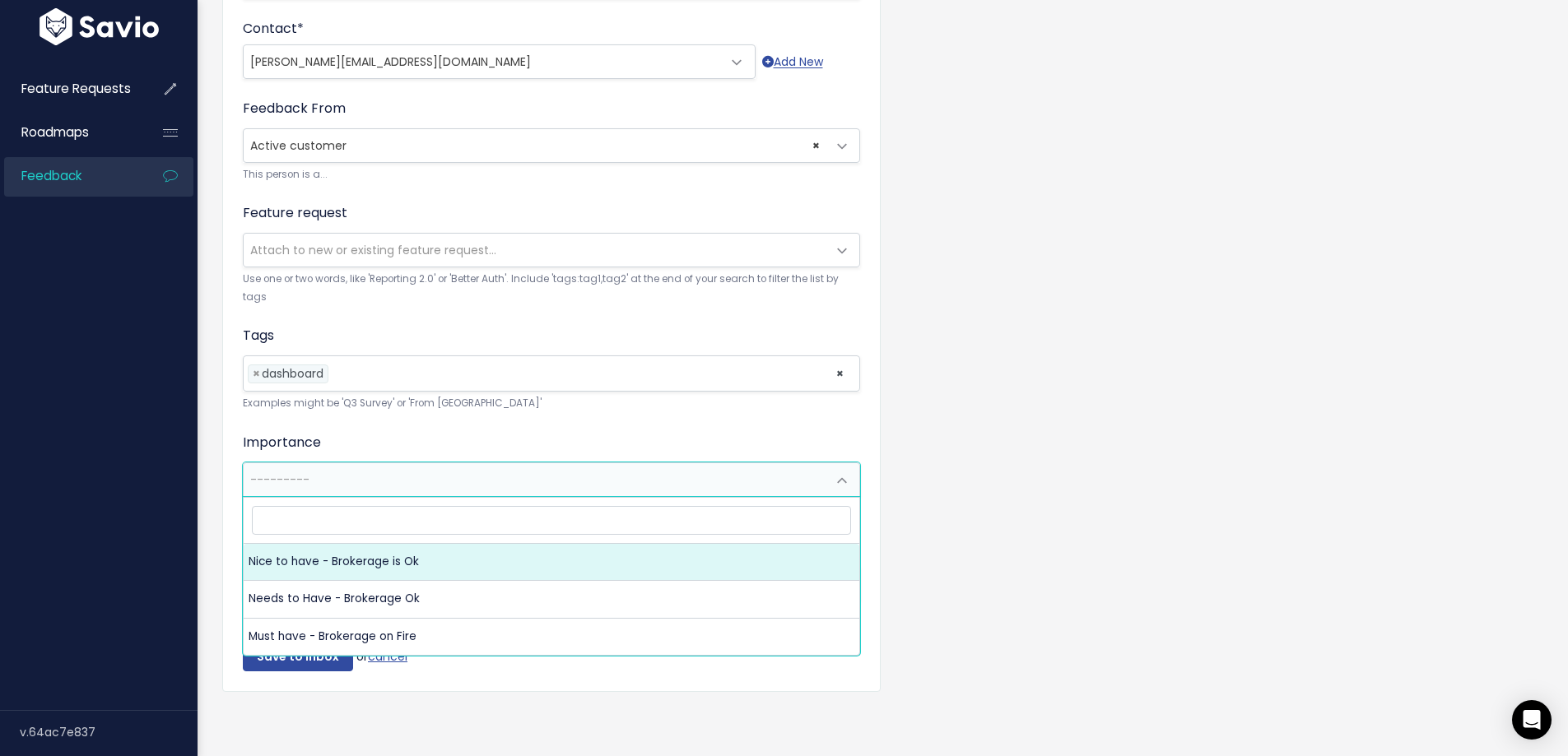
select select "NICE_TO_HAVE"
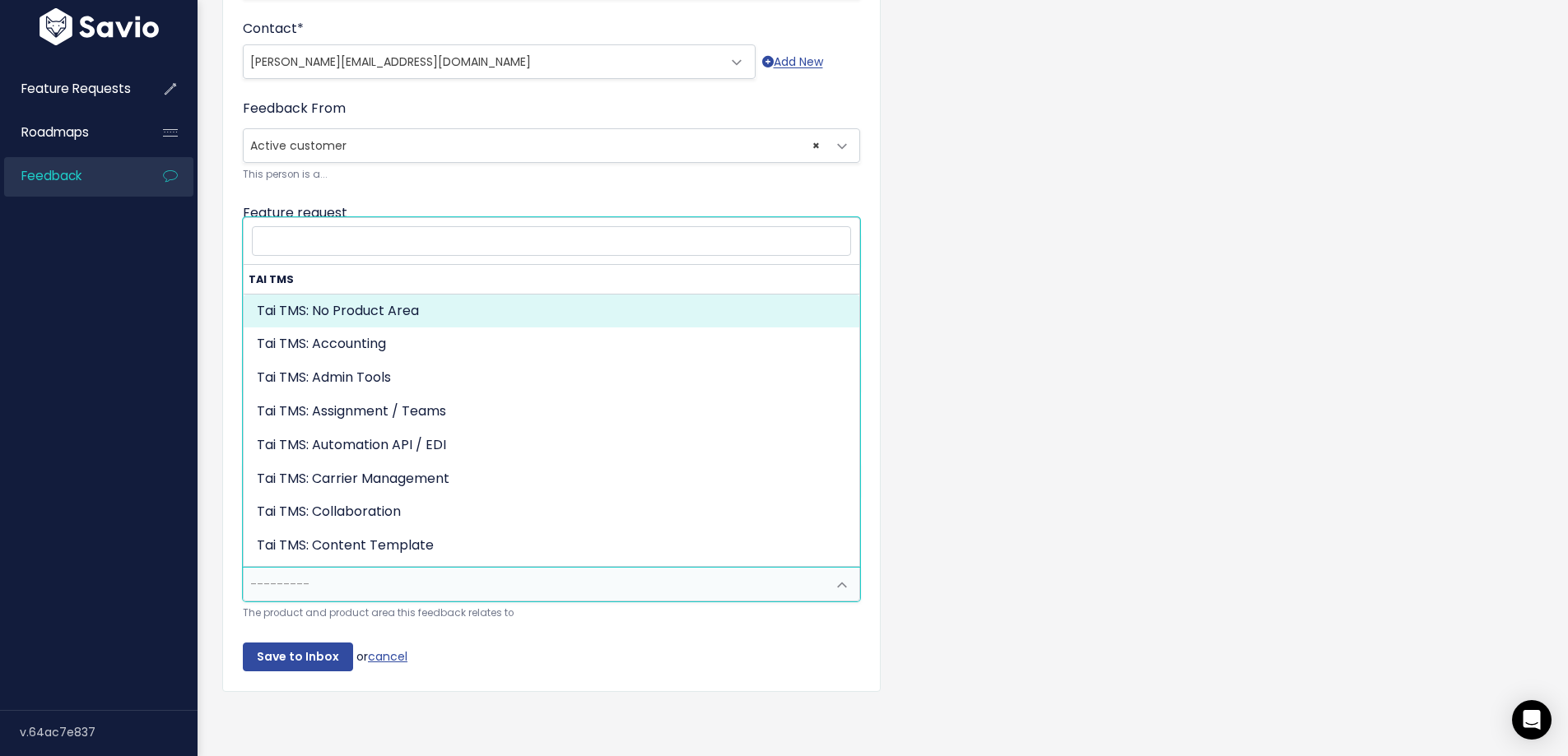
click at [294, 580] on span "---------" at bounding box center [280, 584] width 59 height 17
select select "MAIN:"
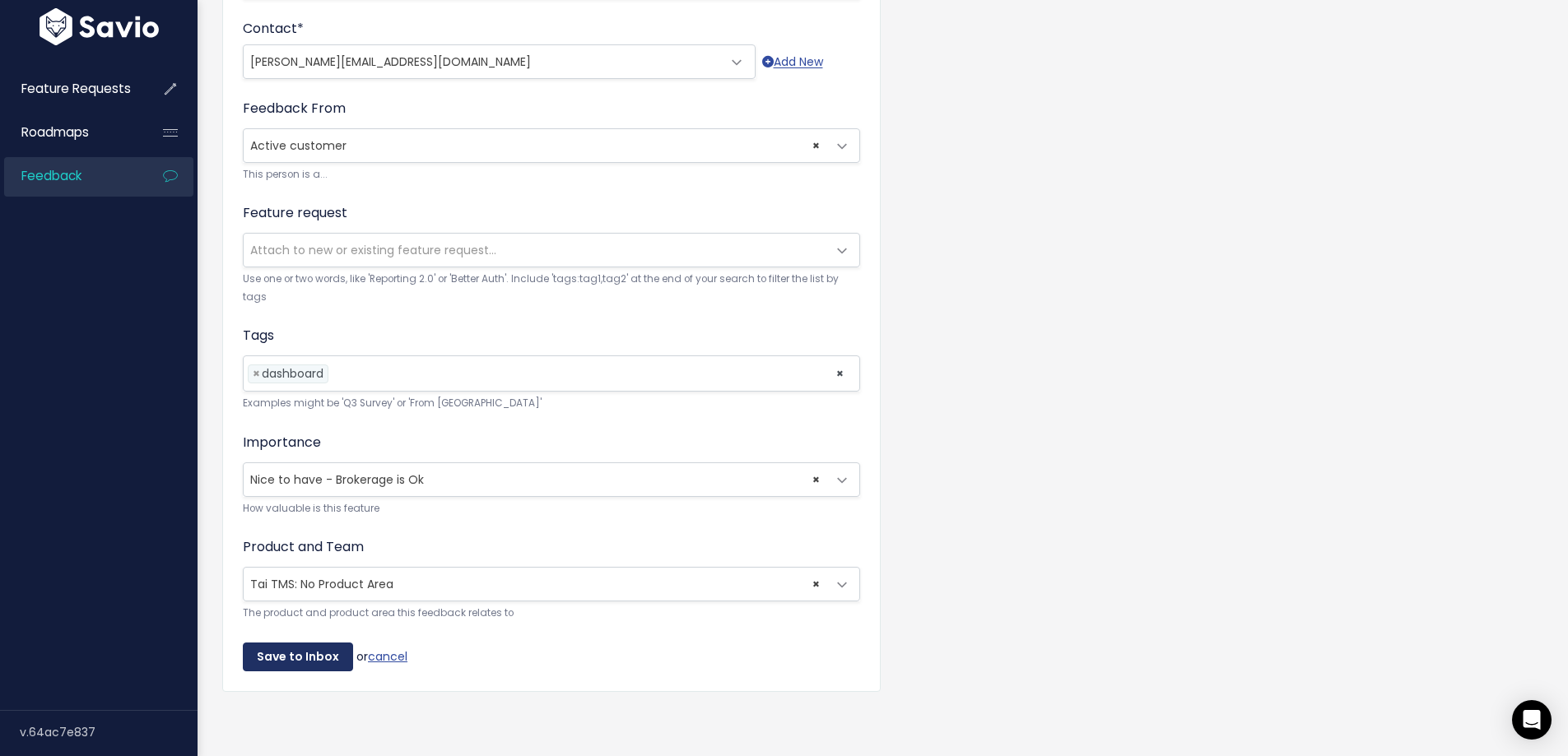
click at [291, 643] on input "Save to Inbox" at bounding box center [297, 658] width 110 height 29
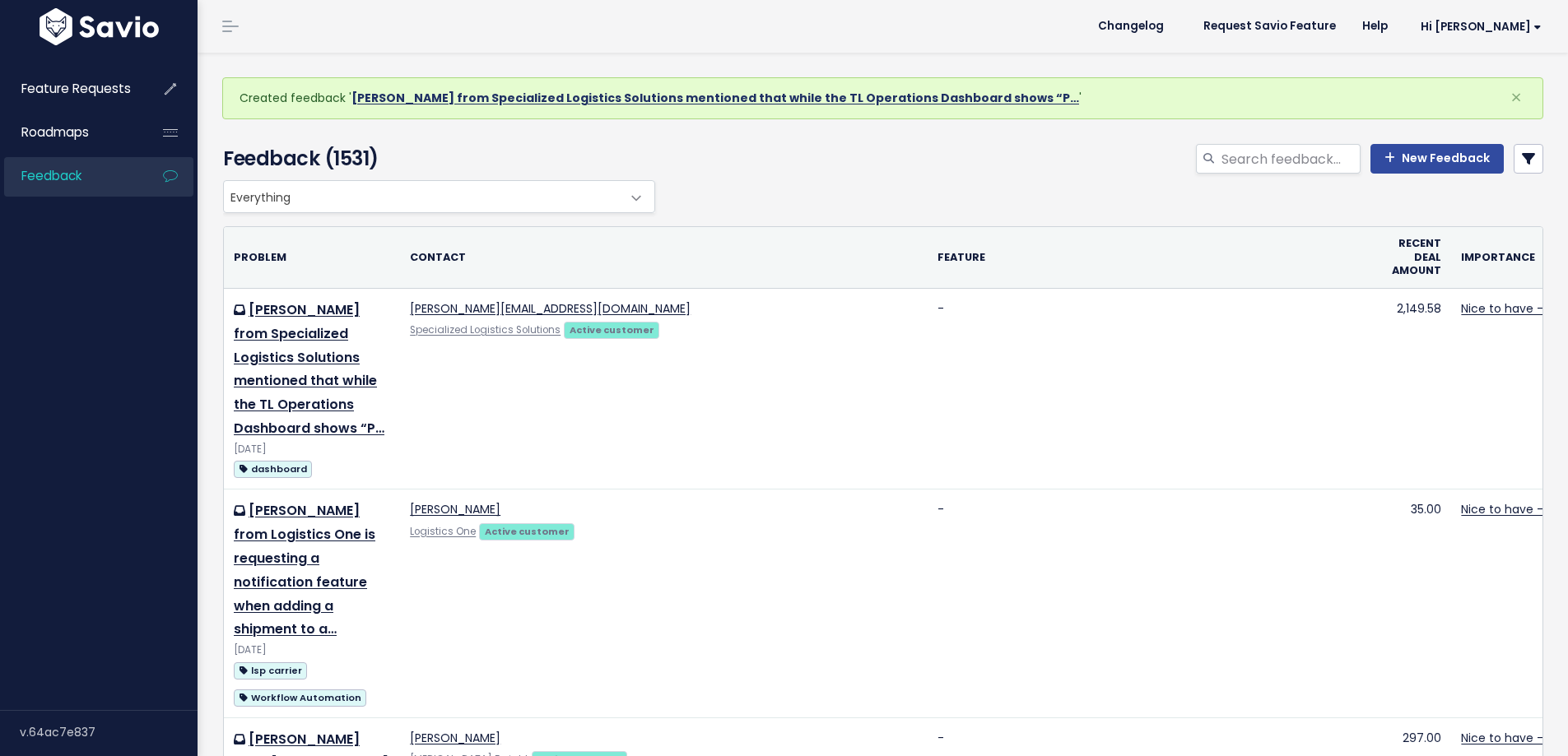
click at [450, 95] on link "[PERSON_NAME] from Specialized Logistics Solutions mentioned that while the TL …" at bounding box center [715, 98] width 728 height 17
